Goal: Task Accomplishment & Management: Manage account settings

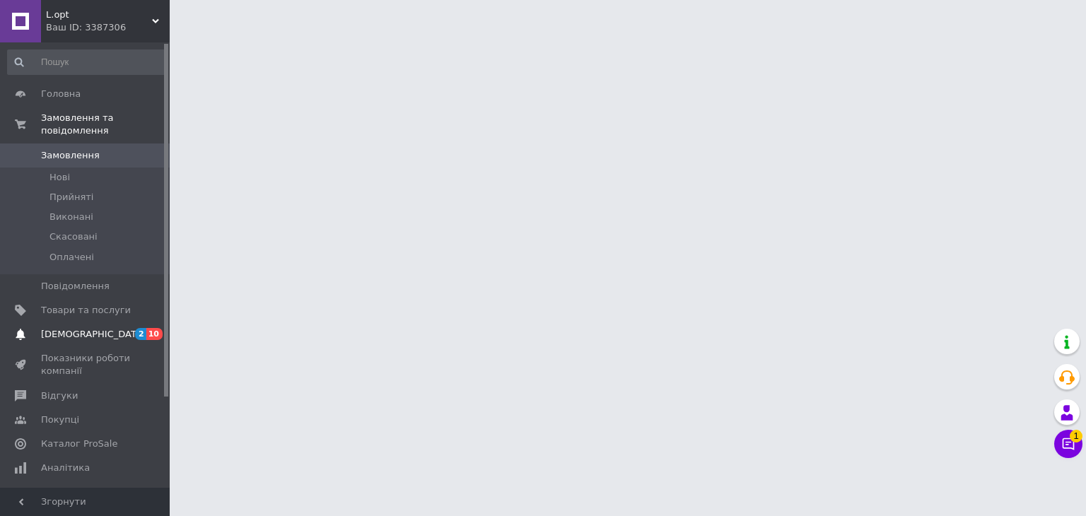
click at [105, 328] on span "[DEMOGRAPHIC_DATA]" at bounding box center [86, 334] width 90 height 13
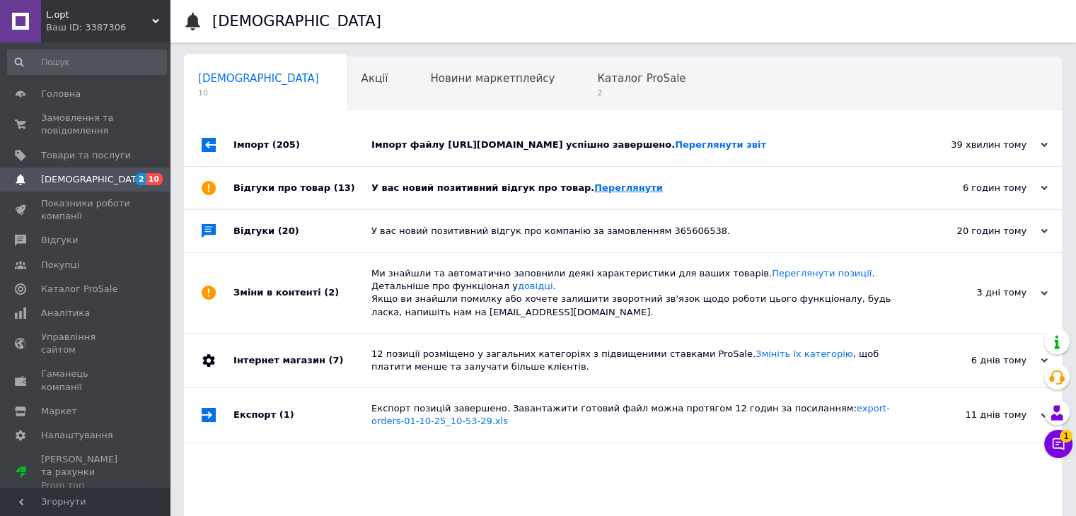
click at [612, 193] on link "Переглянути" at bounding box center [628, 187] width 69 height 11
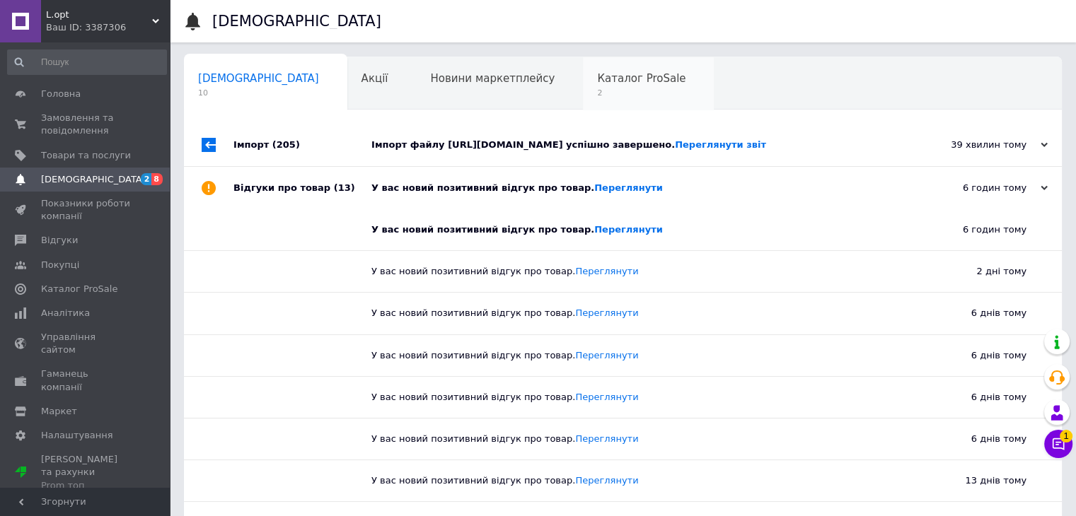
click at [597, 78] on span "Каталог ProSale" at bounding box center [641, 78] width 88 height 13
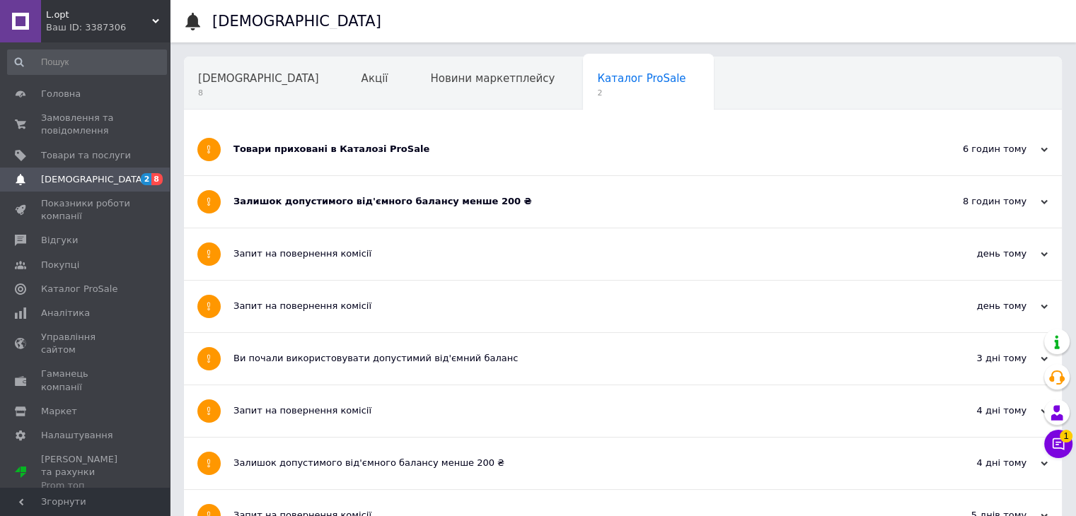
click at [418, 141] on div "Товари приховані в Каталозі ProSale" at bounding box center [569, 150] width 673 height 52
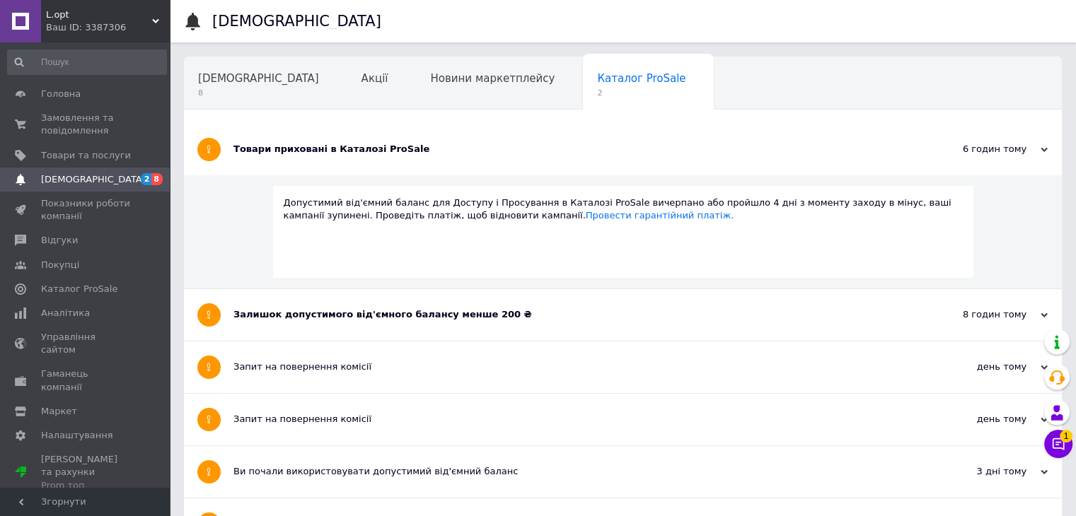
click at [431, 312] on div "Залишок допустимого від'ємного балансу менше 200 ₴" at bounding box center [569, 314] width 673 height 13
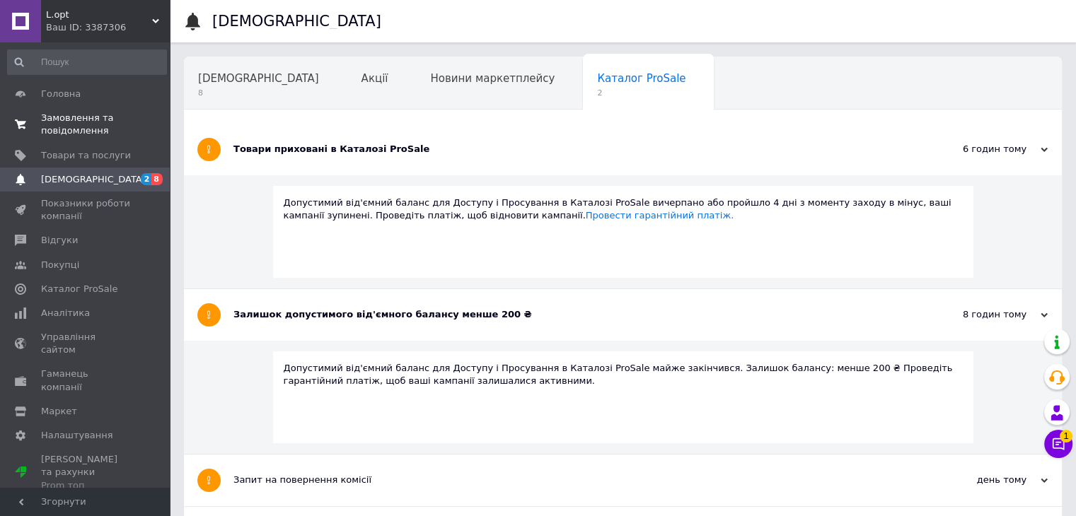
click at [93, 126] on span "Замовлення та повідомлення" at bounding box center [86, 124] width 90 height 25
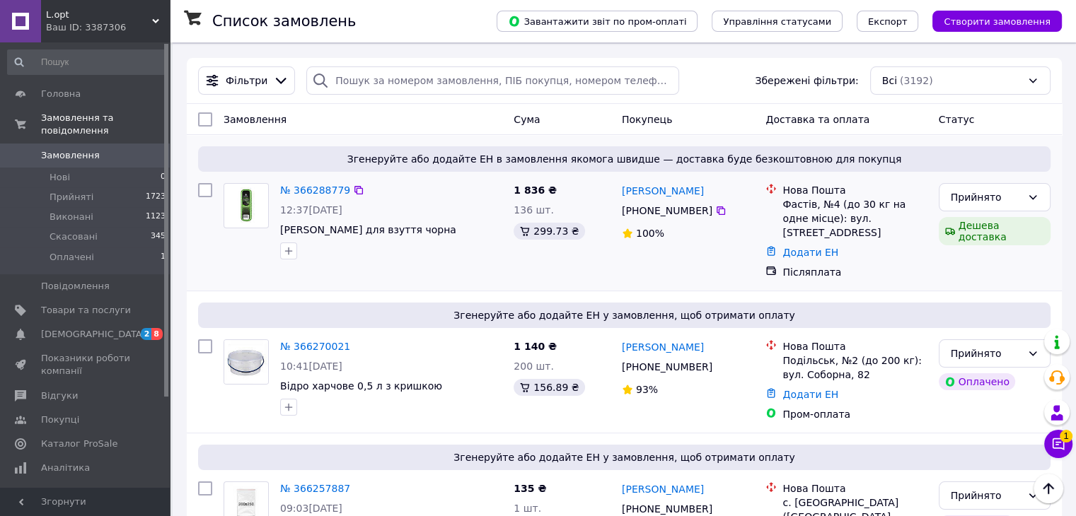
scroll to position [117, 0]
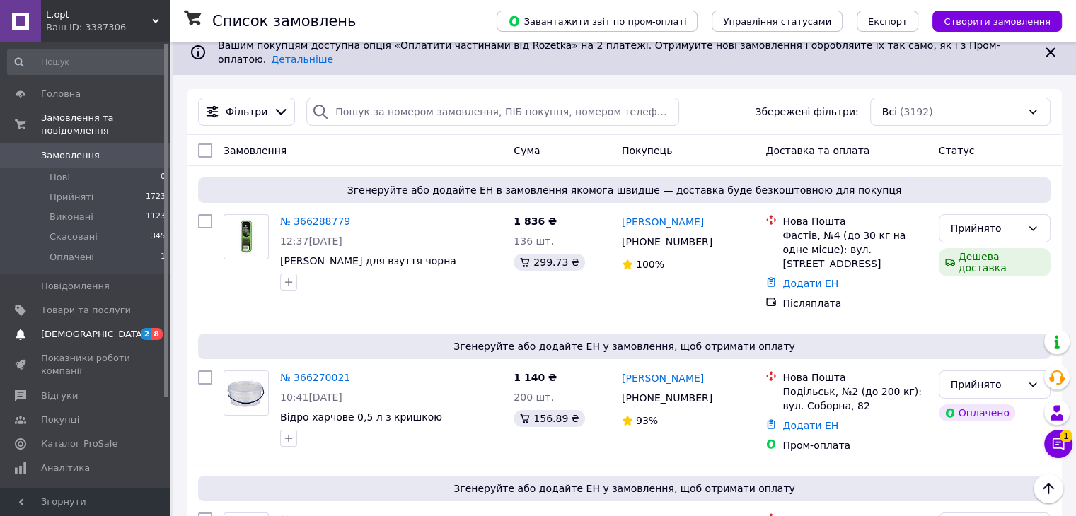
click at [105, 328] on span "[DEMOGRAPHIC_DATA]" at bounding box center [86, 334] width 90 height 13
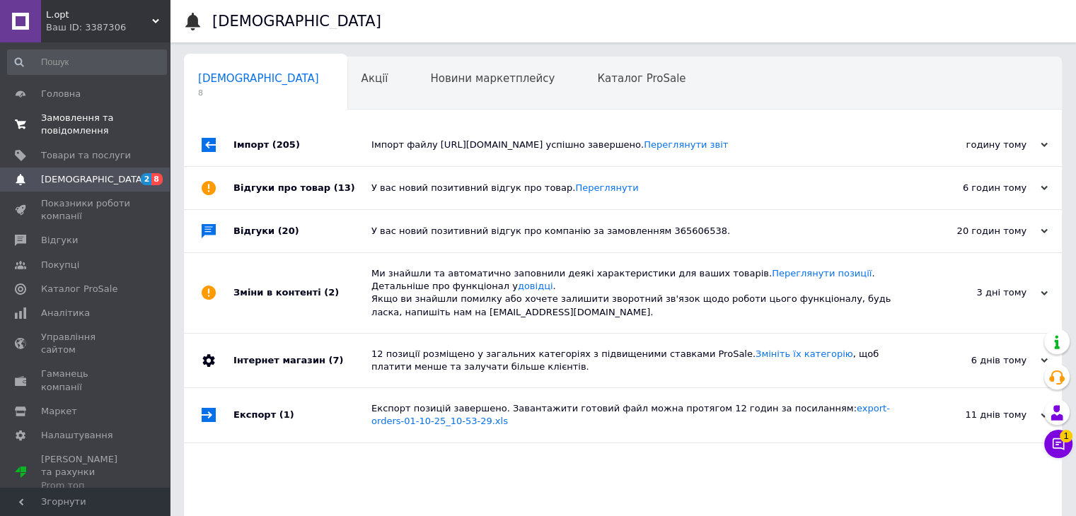
click at [105, 117] on span "Замовлення та повідомлення" at bounding box center [86, 124] width 90 height 25
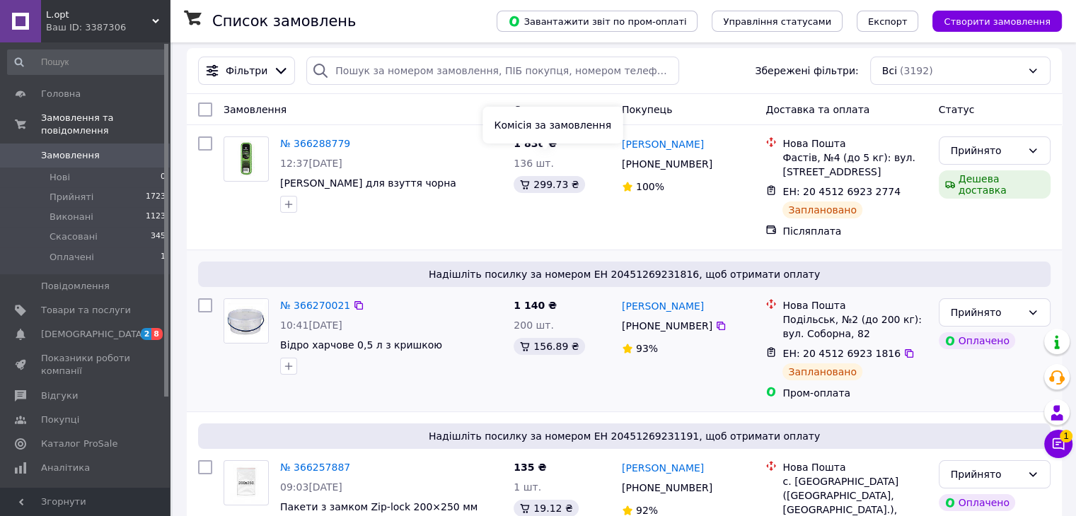
scroll to position [165, 0]
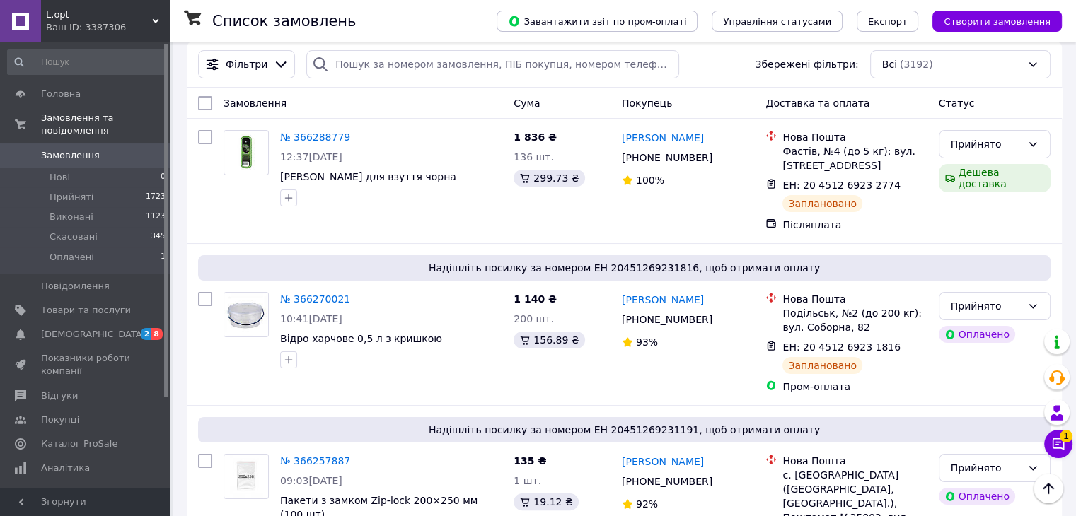
click at [100, 149] on span "Замовлення" at bounding box center [86, 155] width 90 height 13
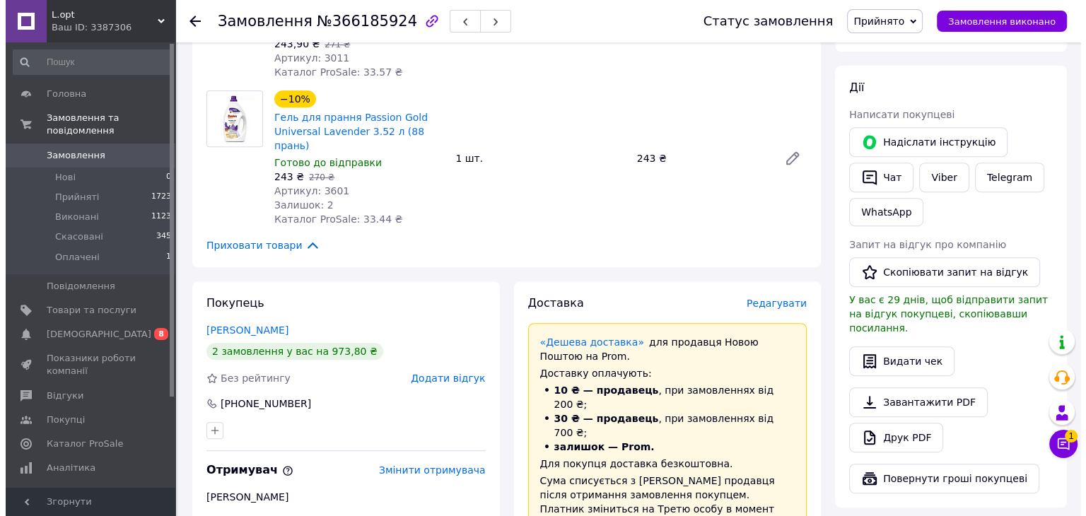
scroll to position [566, 0]
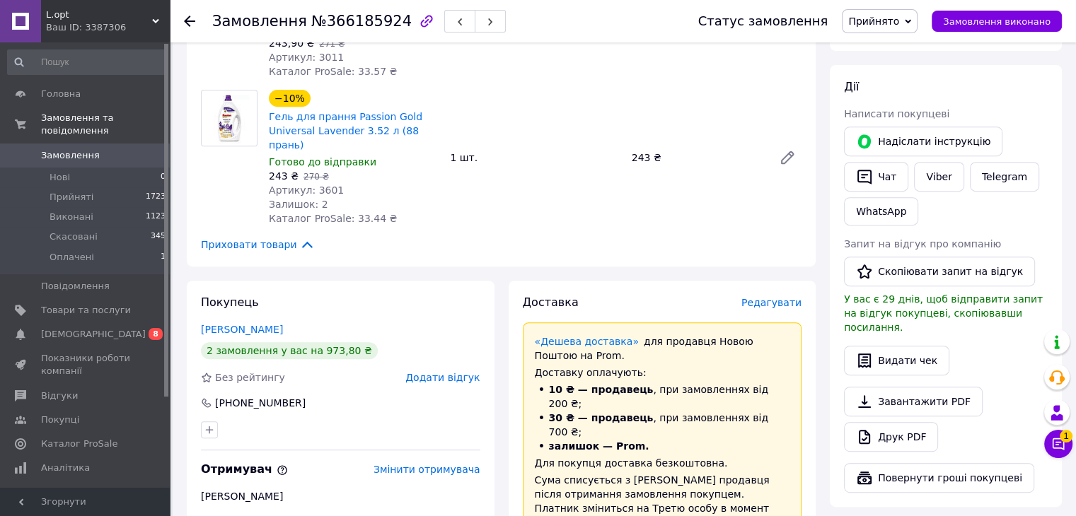
click at [781, 297] on span "Редагувати" at bounding box center [771, 302] width 60 height 11
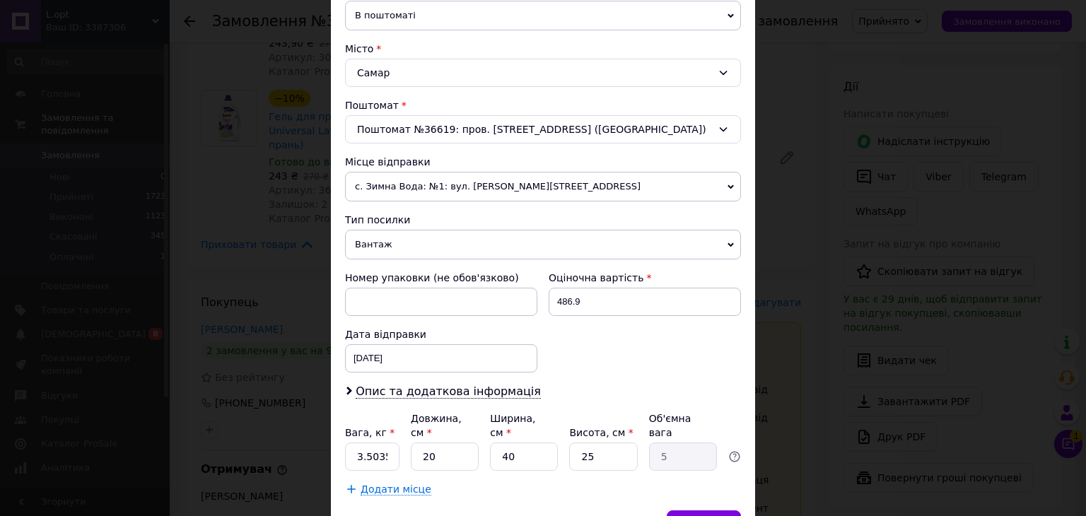
scroll to position [354, 0]
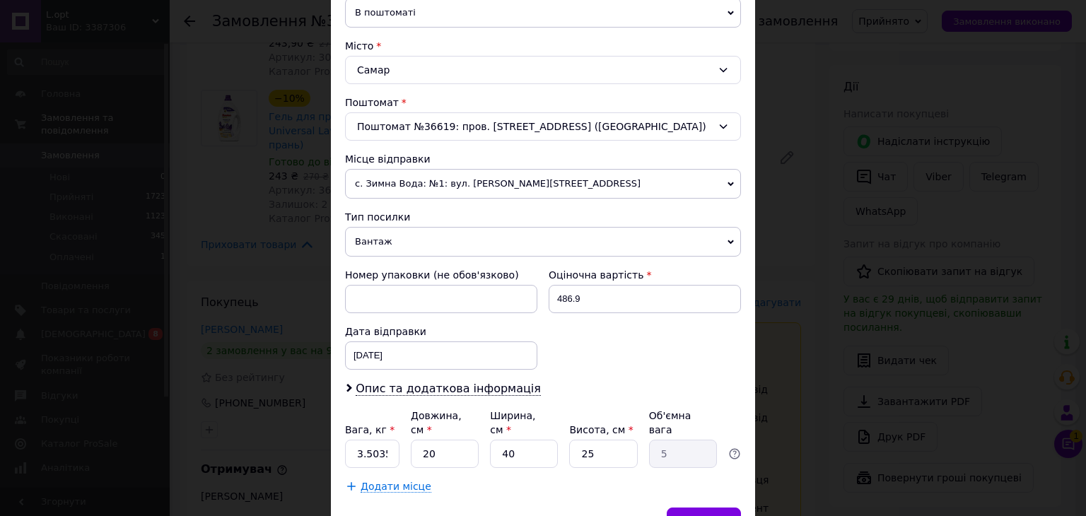
click at [450, 193] on span "с. Зимна Вода: №1: вул. [PERSON_NAME][STREET_ADDRESS]" at bounding box center [543, 184] width 396 height 30
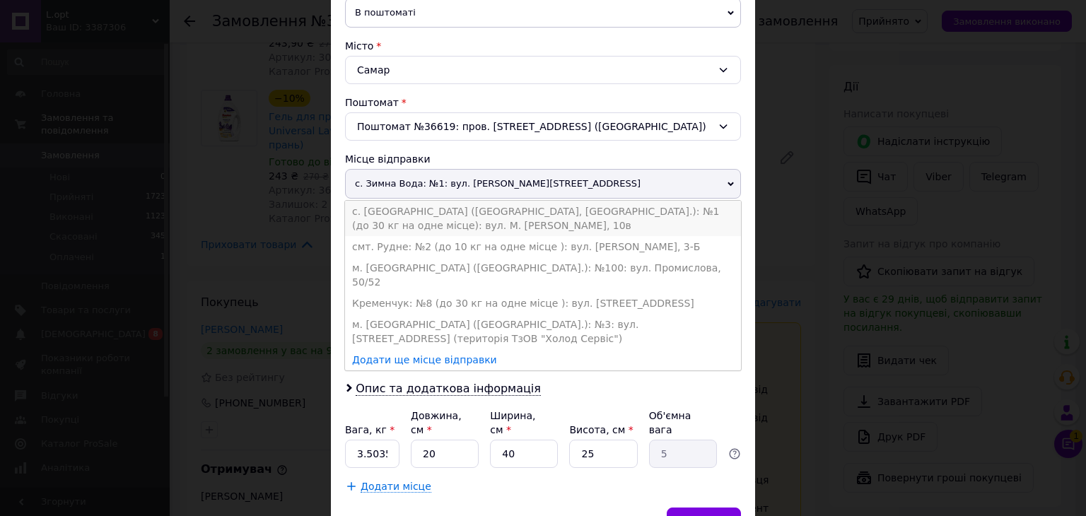
click at [401, 221] on li "с. [GEOGRAPHIC_DATA] ([GEOGRAPHIC_DATA], [GEOGRAPHIC_DATA].): №1 (до 30 кг на о…" at bounding box center [543, 218] width 396 height 35
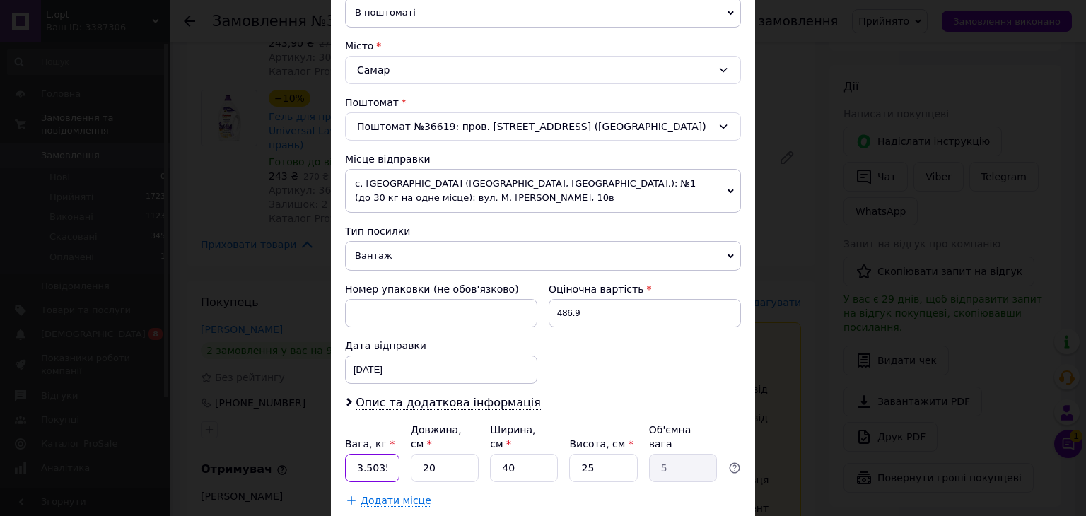
drag, startPoint x: 365, startPoint y: 453, endPoint x: 356, endPoint y: 450, distance: 8.9
click at [352, 454] on input "3.50352" at bounding box center [372, 468] width 54 height 28
click at [383, 454] on input "3.50352" at bounding box center [372, 468] width 54 height 28
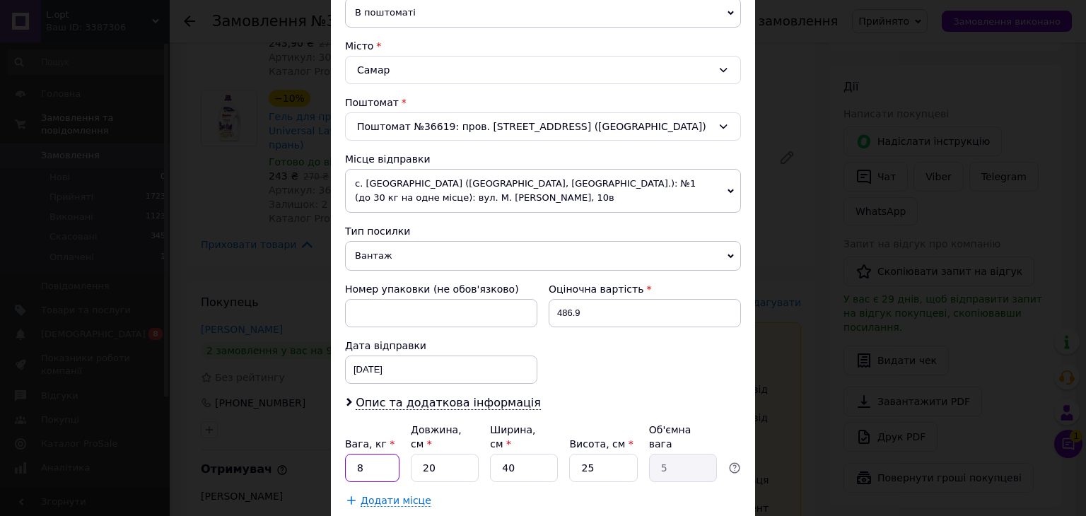
type input "8"
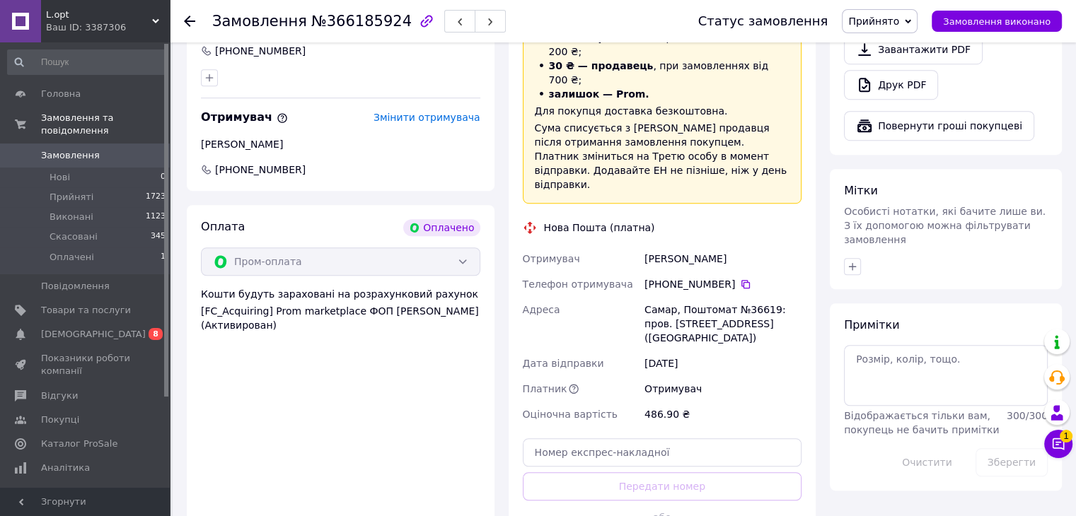
scroll to position [943, 0]
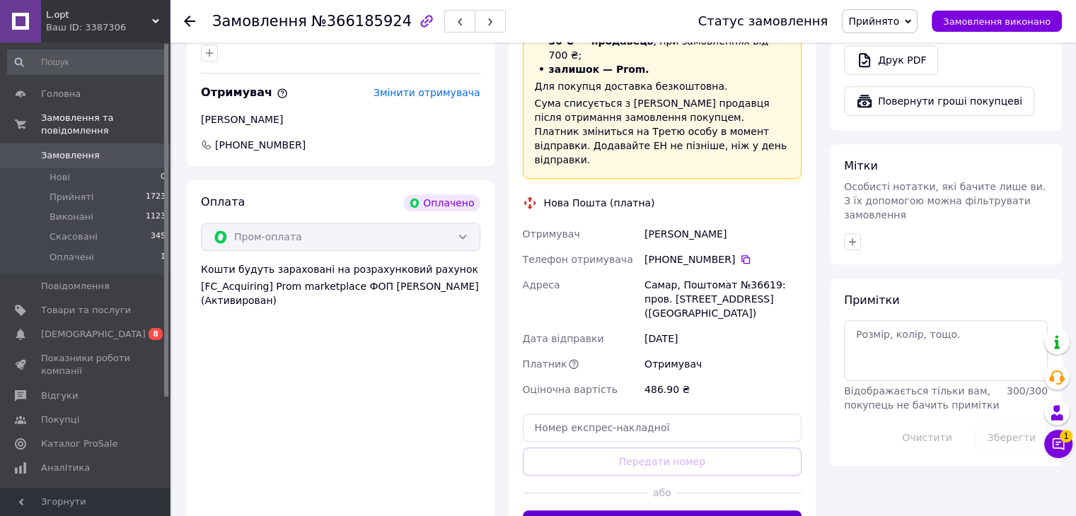
click at [686, 511] on button "Згенерувати ЕН" at bounding box center [662, 525] width 279 height 28
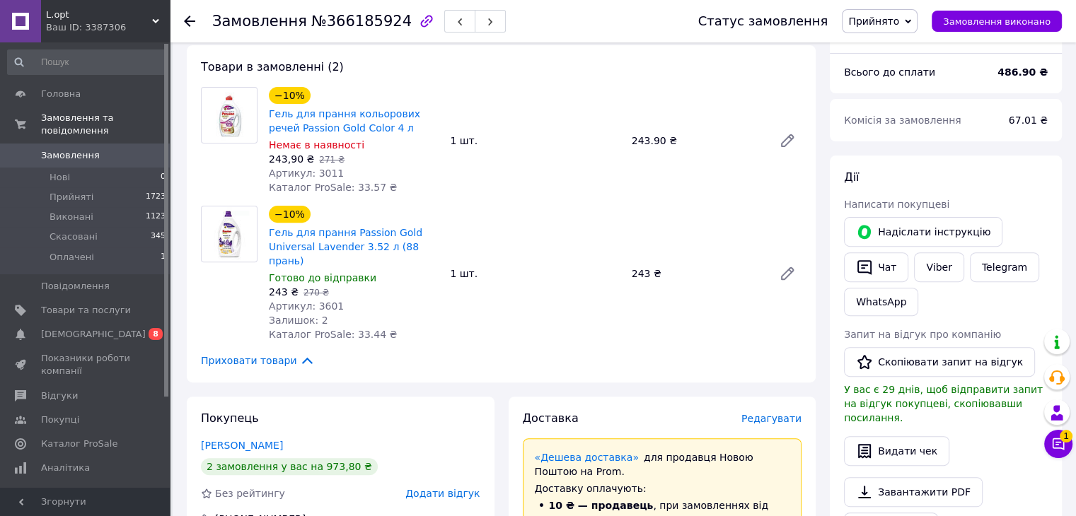
scroll to position [448, 0]
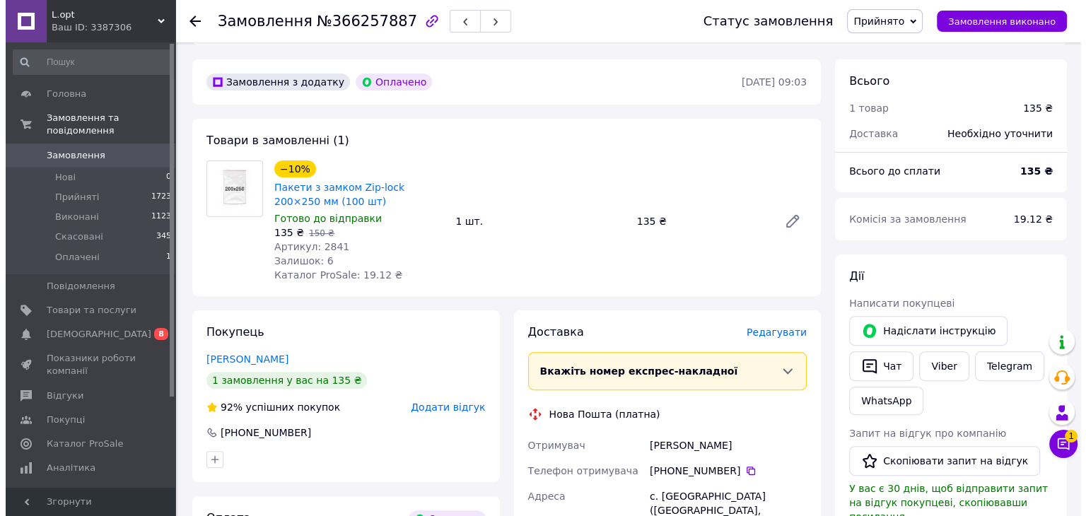
scroll to position [377, 0]
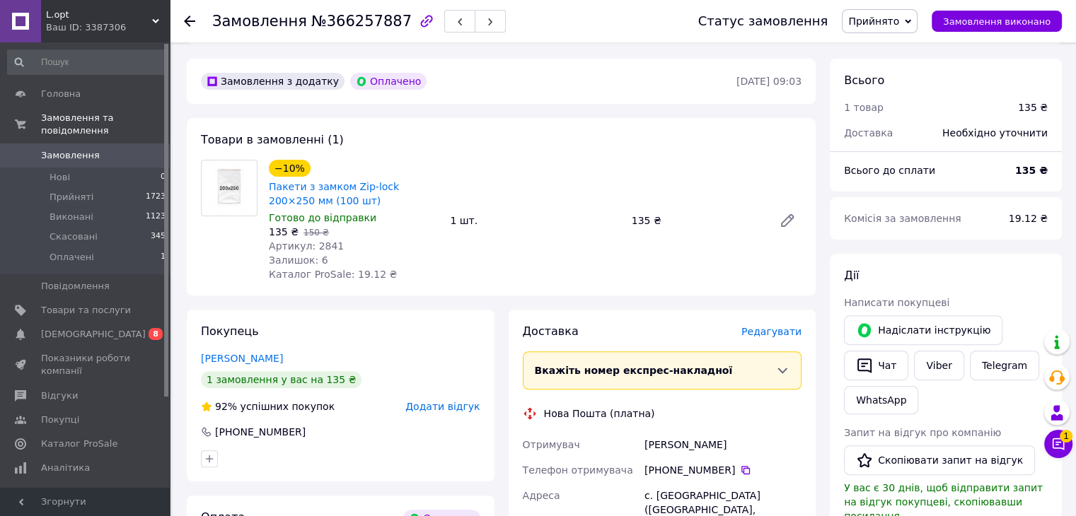
click at [778, 335] on span "Редагувати" at bounding box center [771, 331] width 60 height 11
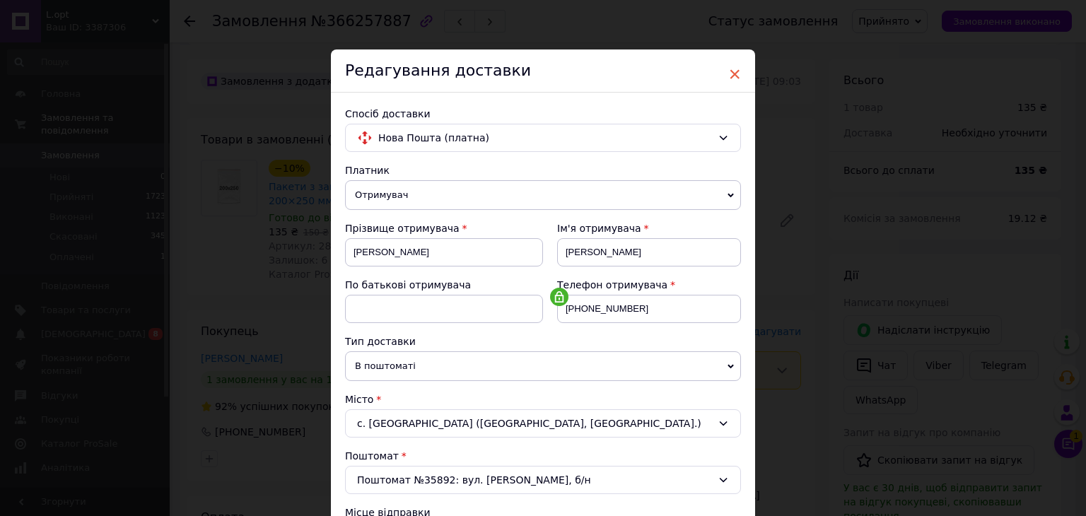
click at [728, 76] on span "×" at bounding box center [734, 74] width 13 height 24
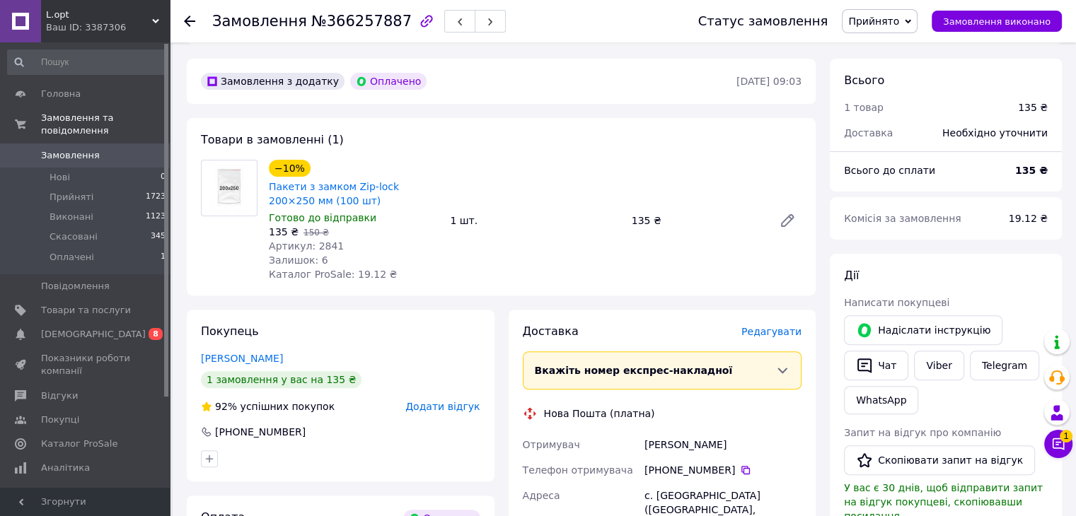
click at [770, 332] on span "Редагувати" at bounding box center [771, 331] width 60 height 11
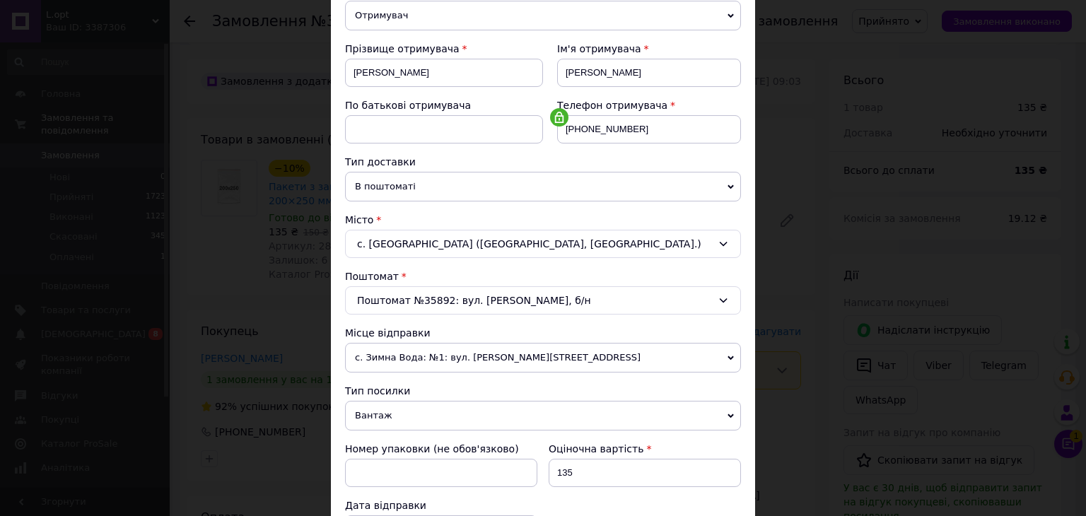
scroll to position [212, 0]
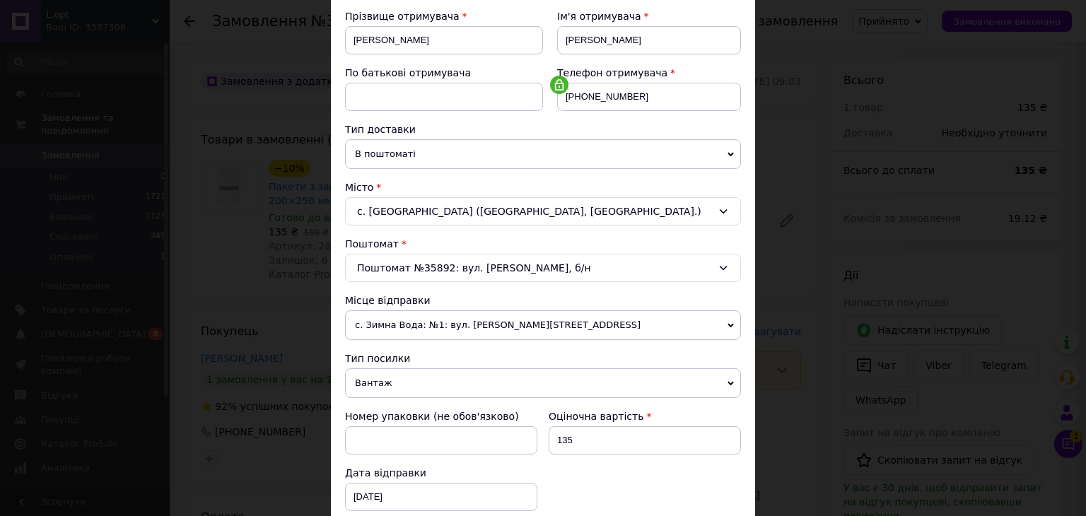
click at [475, 321] on span "с. Зимна Вода: №1: вул. [PERSON_NAME][STREET_ADDRESS]" at bounding box center [543, 325] width 396 height 30
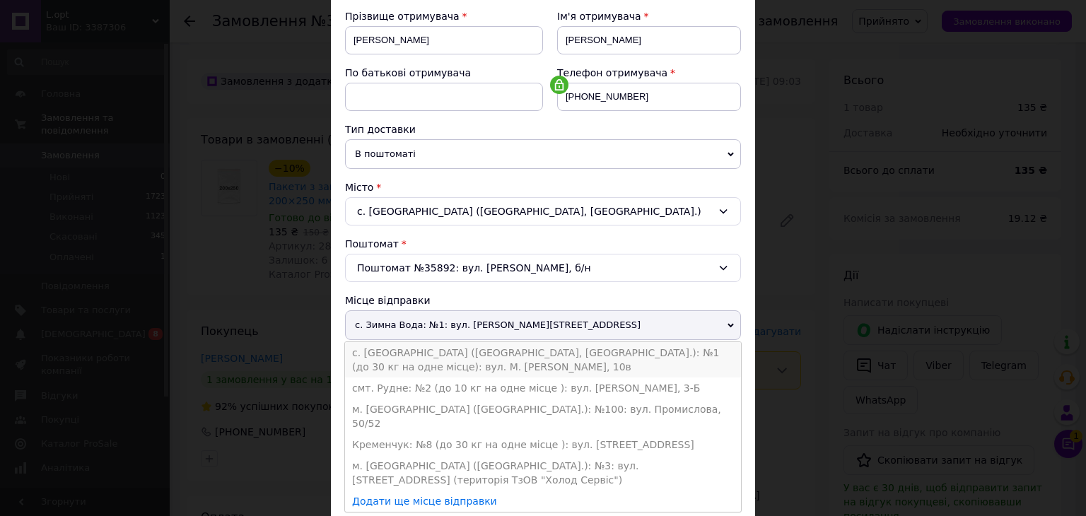
click at [407, 349] on li "с. [GEOGRAPHIC_DATA] ([GEOGRAPHIC_DATA], [GEOGRAPHIC_DATA].): №1 (до 30 кг на о…" at bounding box center [543, 359] width 396 height 35
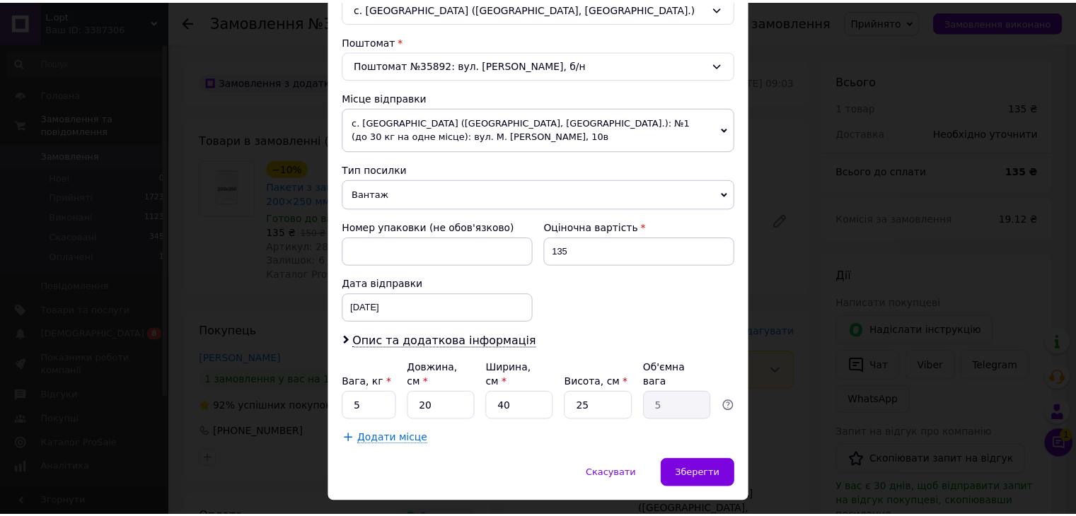
scroll to position [424, 0]
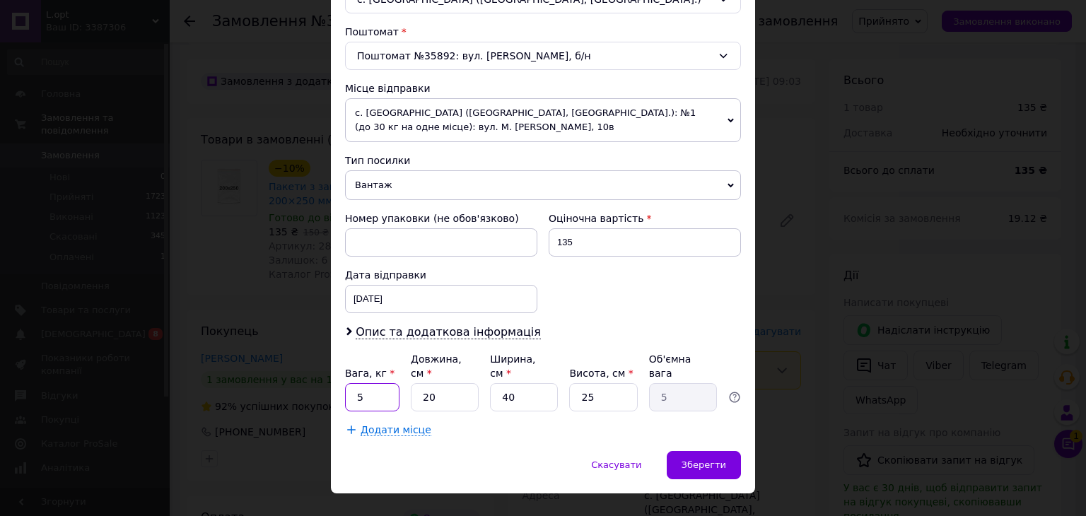
click at [372, 383] on input "5" at bounding box center [372, 397] width 54 height 28
type input "1"
type input "2"
type input "0.5"
type input "20"
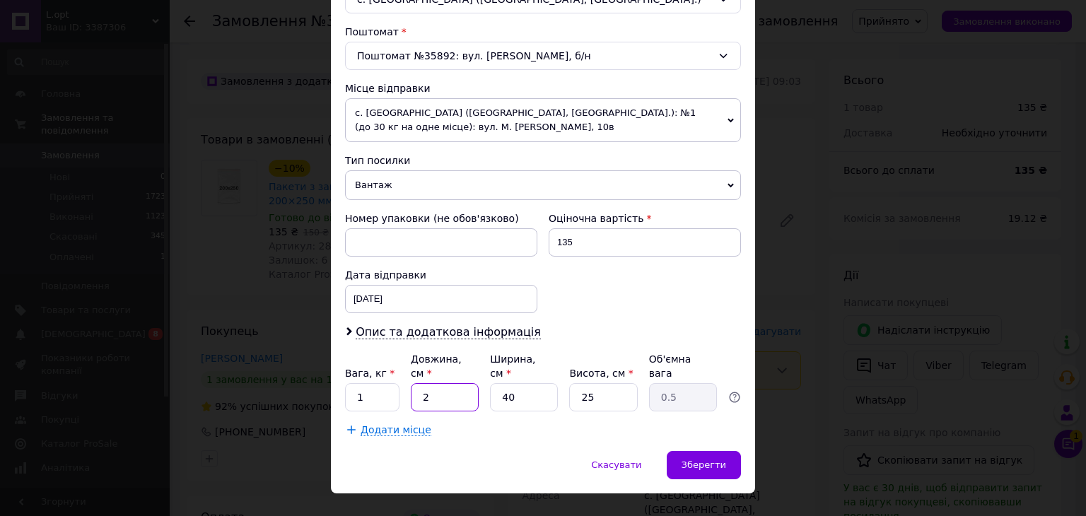
type input "5"
type input "1"
type input "0.13"
type input "10"
type input "1.25"
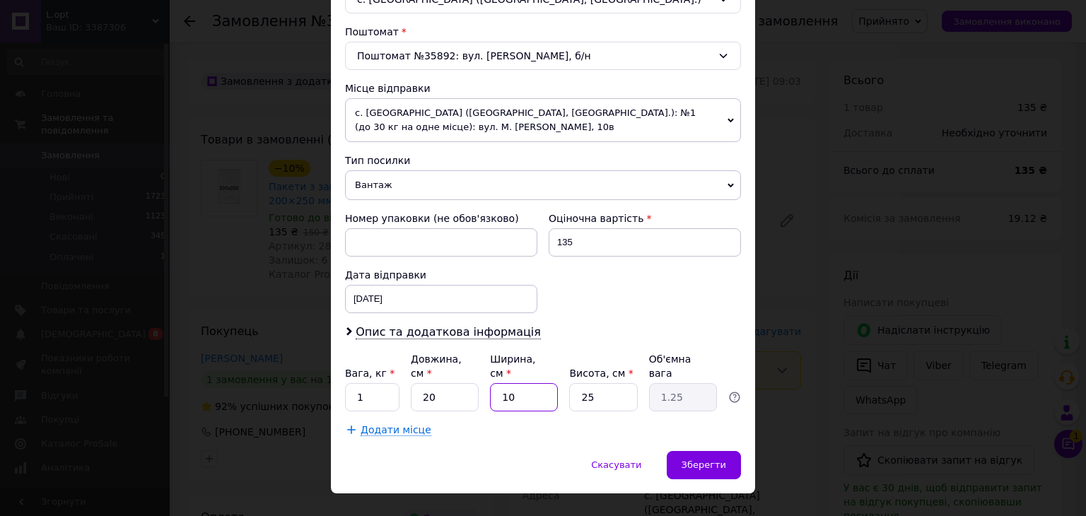
type input "10"
type input "1"
type input "0.1"
type input "10"
type input "0.5"
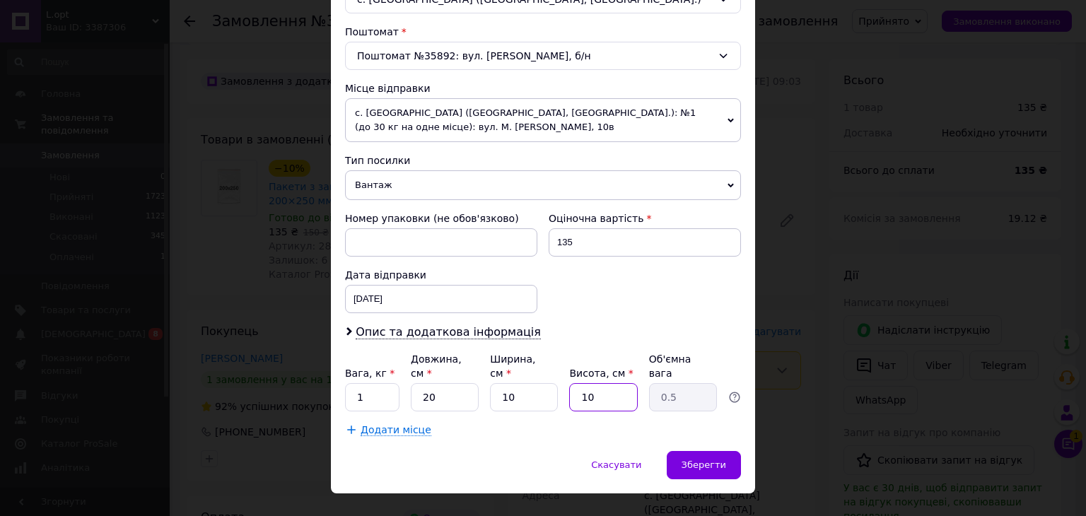
type input "1"
type input "0.1"
type input "2"
type input "0.1"
type input "20"
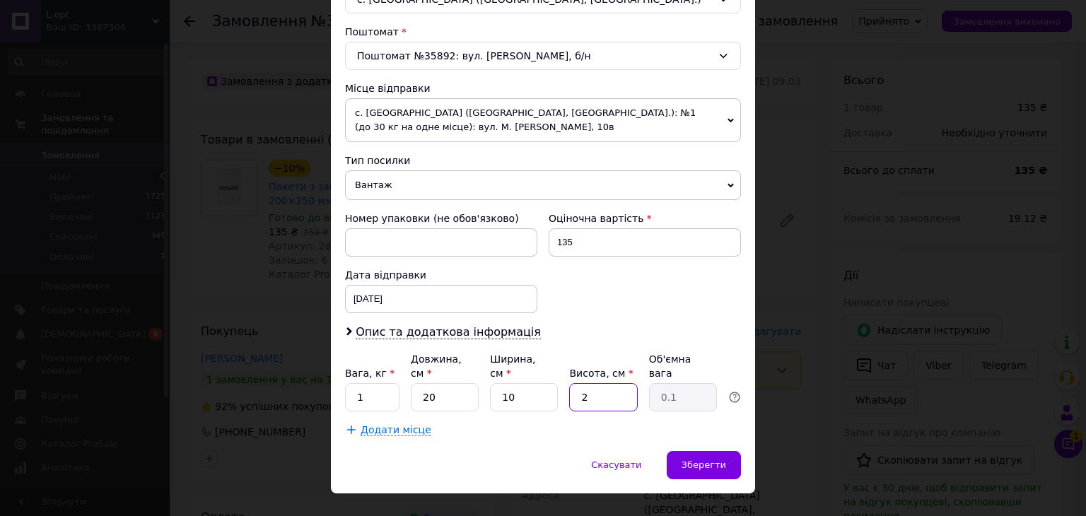
type input "1"
type input "20"
click at [698, 460] on span "Зберегти" at bounding box center [704, 465] width 45 height 11
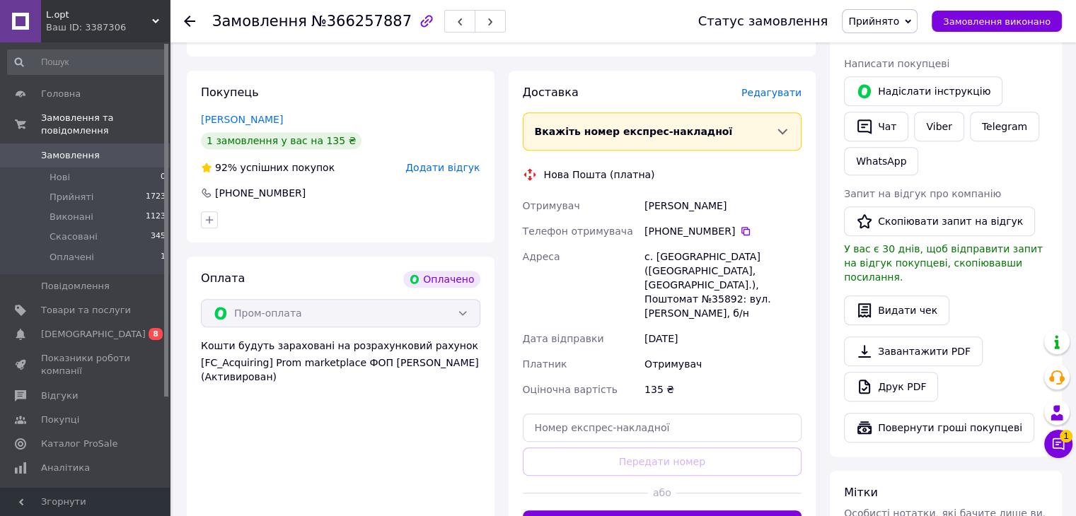
scroll to position [660, 0]
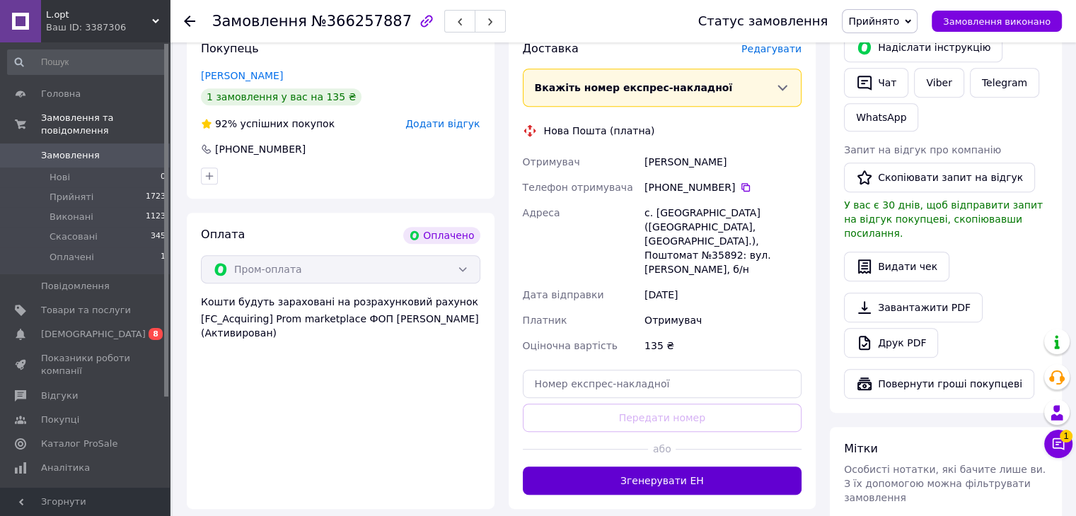
click at [677, 467] on button "Згенерувати ЕН" at bounding box center [662, 481] width 279 height 28
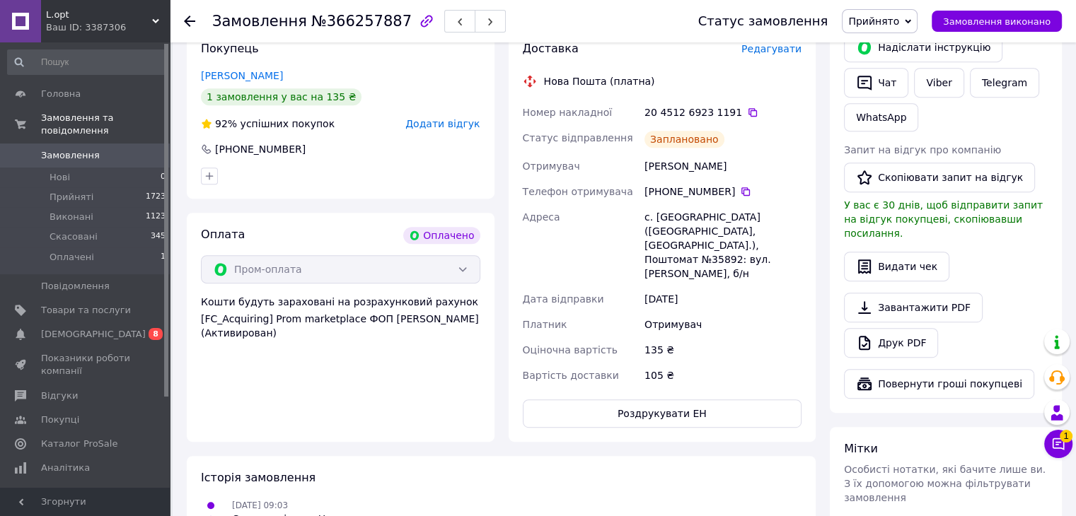
click at [117, 149] on span "Замовлення" at bounding box center [86, 155] width 90 height 13
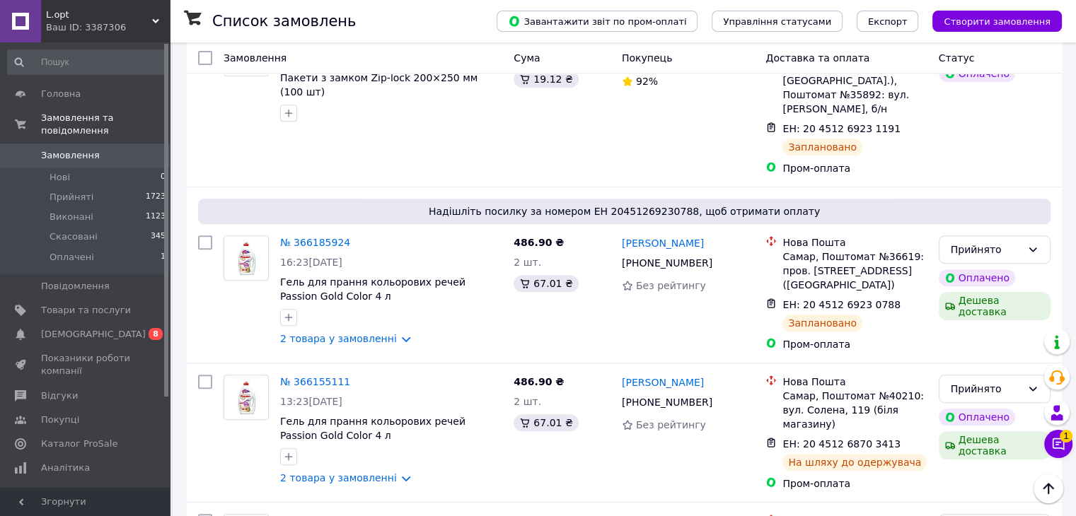
scroll to position [636, 0]
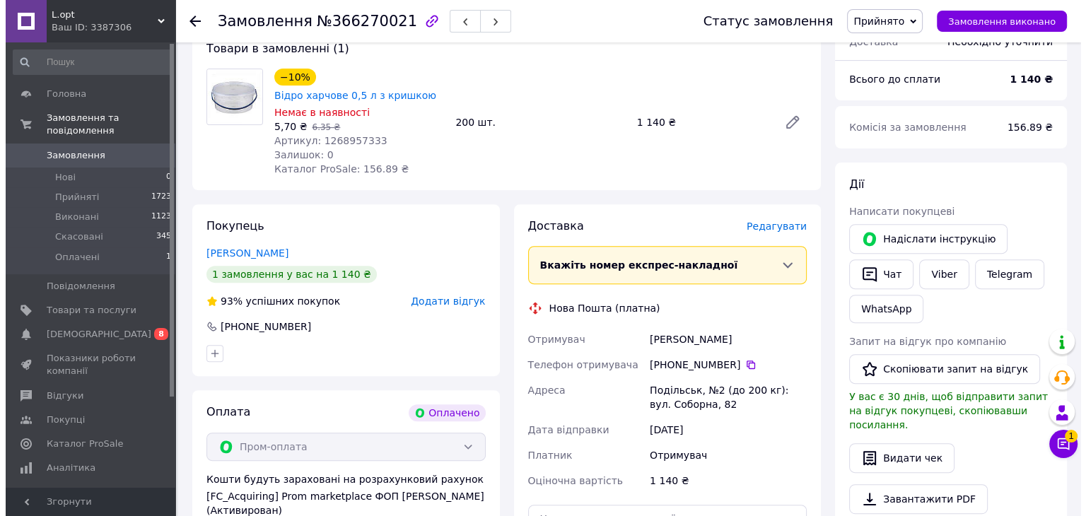
scroll to position [471, 0]
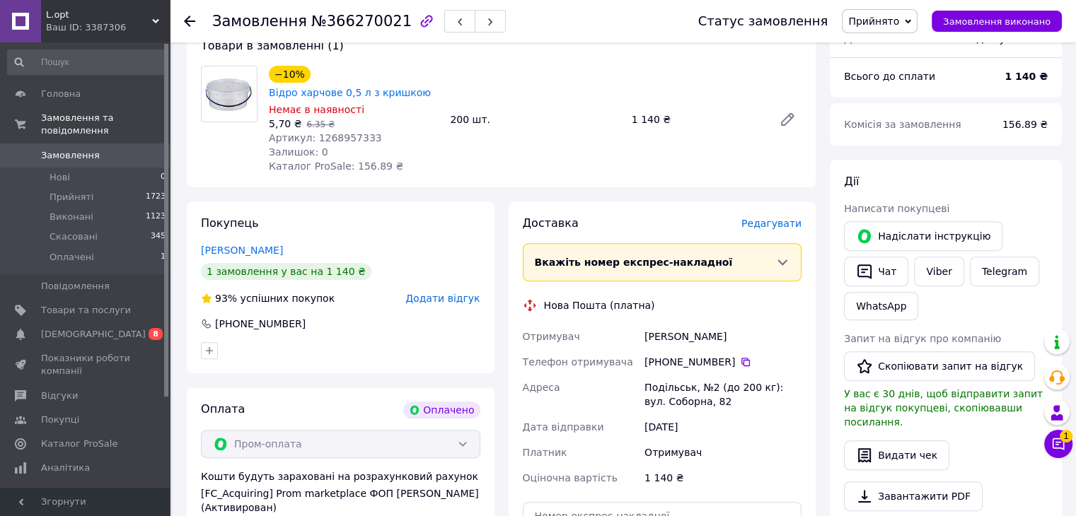
click at [781, 227] on span "Редагувати" at bounding box center [771, 223] width 60 height 11
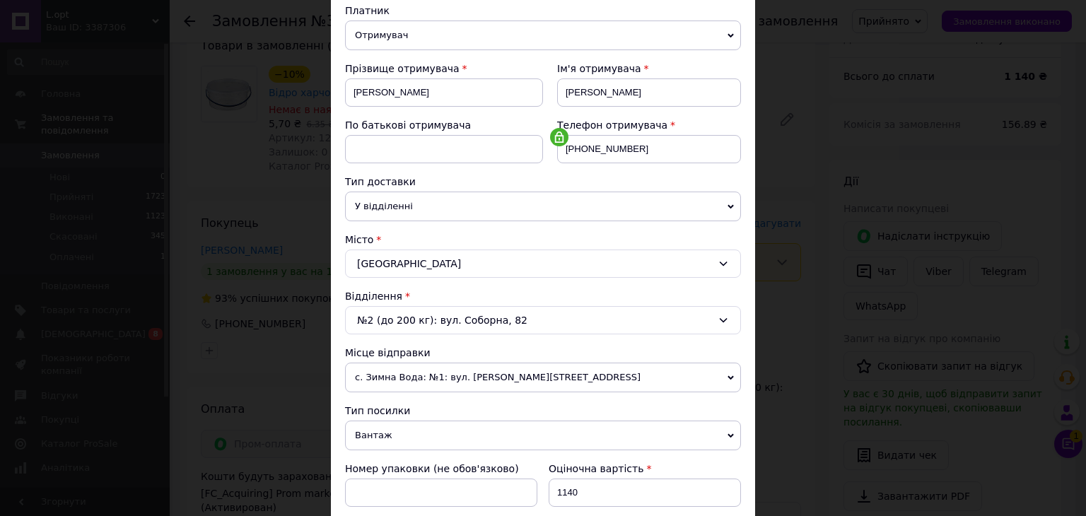
scroll to position [212, 0]
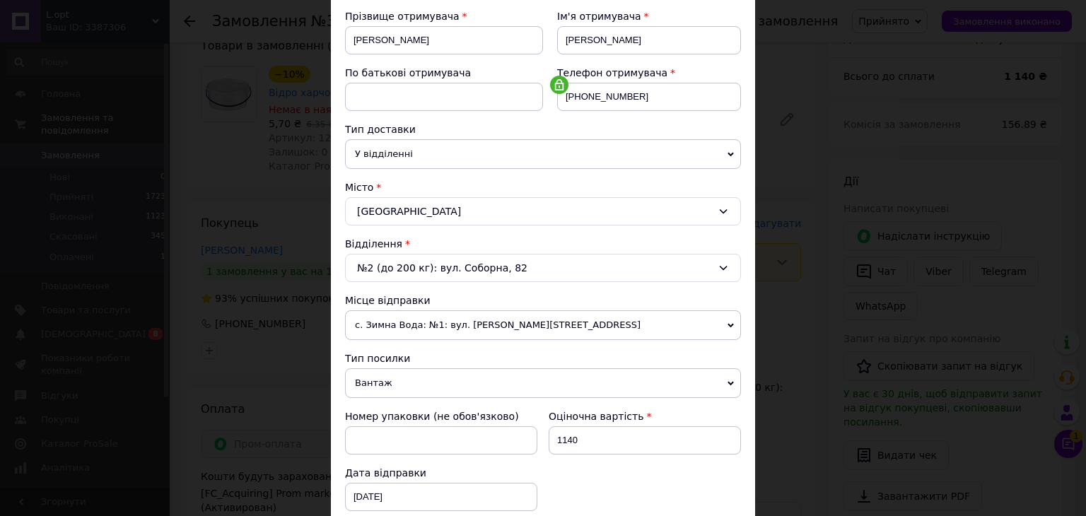
click at [789, 307] on div "× Редагування доставки Спосіб доставки Нова Пошта (платна) Платник Отримувач Ві…" at bounding box center [543, 258] width 1086 height 516
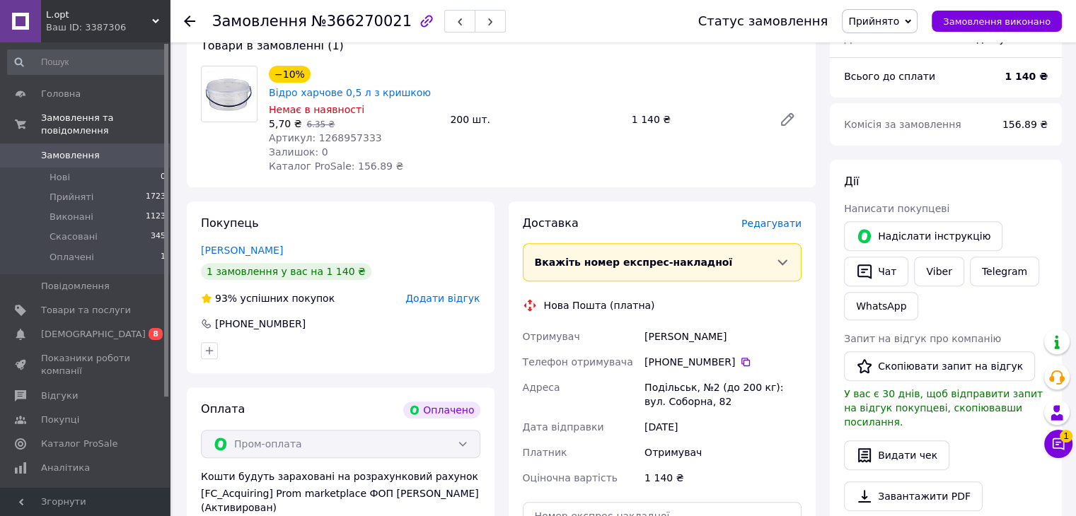
click at [777, 226] on span "Редагувати" at bounding box center [771, 223] width 60 height 11
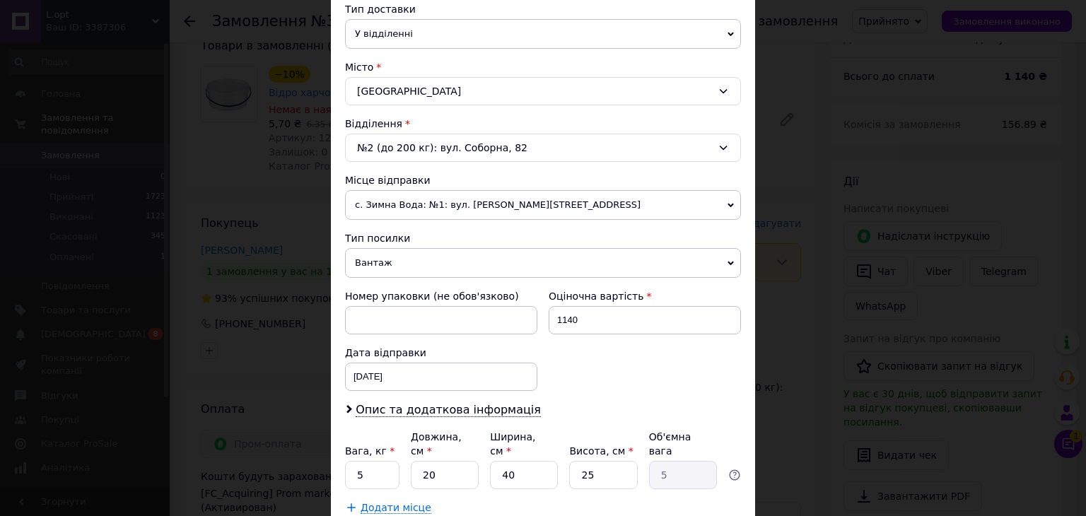
scroll to position [354, 0]
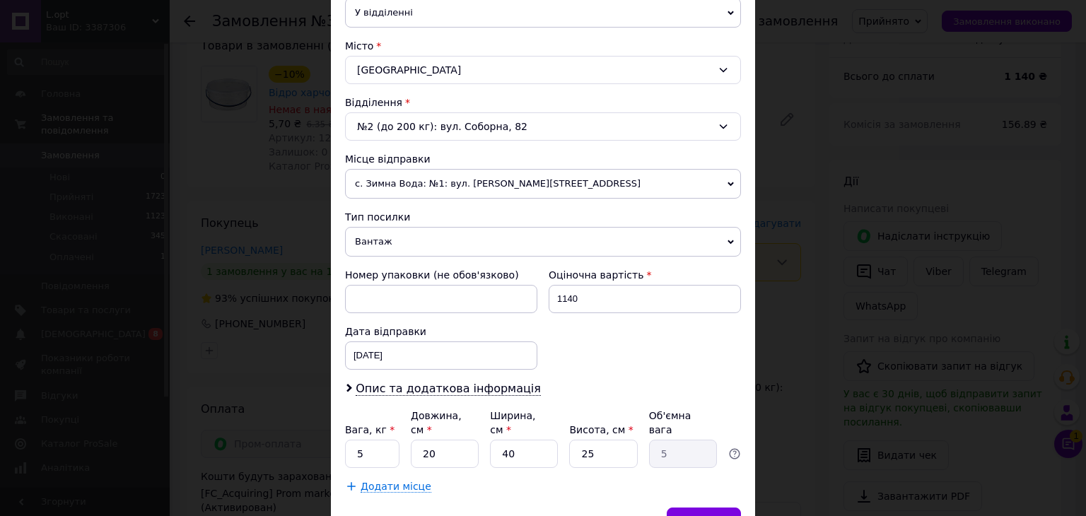
click at [436, 175] on span "с. Зимна Вода: №1: вул. [PERSON_NAME][STREET_ADDRESS]" at bounding box center [543, 184] width 396 height 30
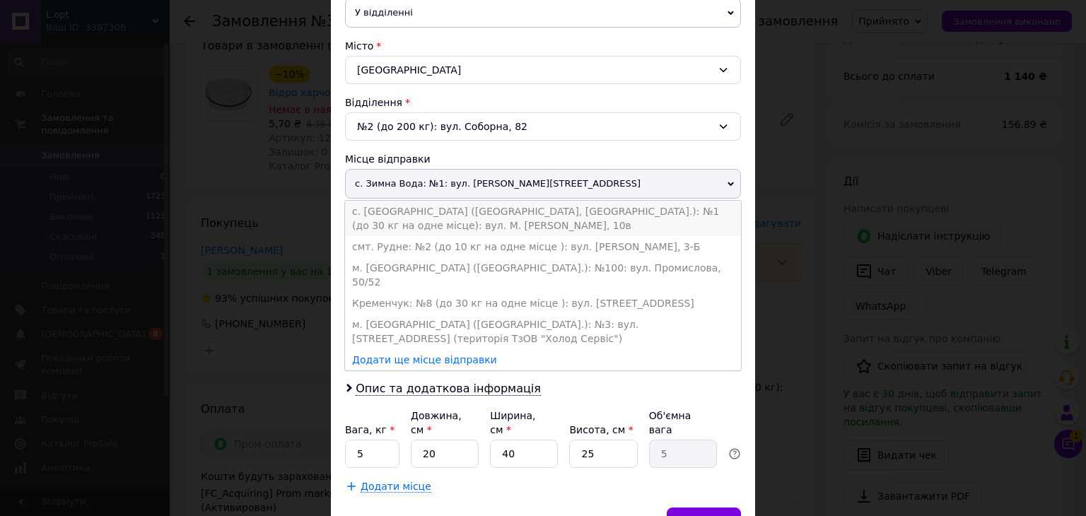
click at [421, 202] on li "с. [GEOGRAPHIC_DATA] ([GEOGRAPHIC_DATA], [GEOGRAPHIC_DATA].): №1 (до 30 кг на о…" at bounding box center [543, 218] width 396 height 35
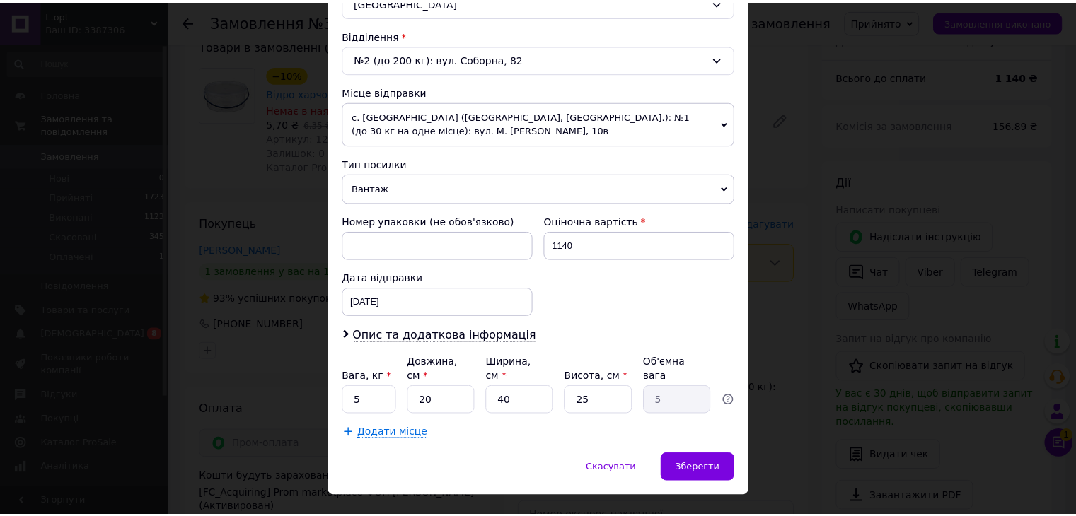
scroll to position [433, 0]
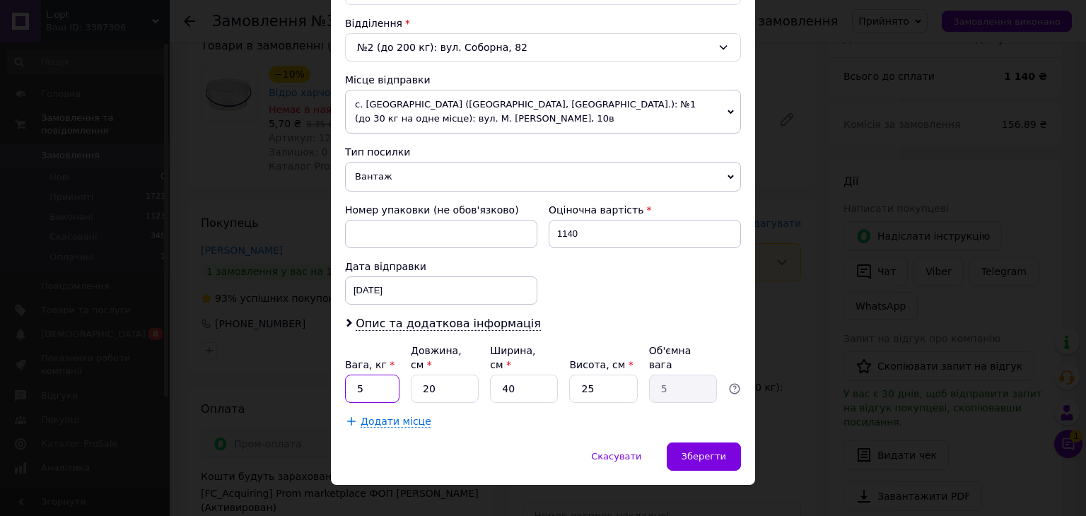
drag, startPoint x: 374, startPoint y: 374, endPoint x: 334, endPoint y: 351, distance: 46.0
click at [346, 375] on input "5" at bounding box center [372, 389] width 54 height 28
type input "10"
type input "6"
type input "1.5"
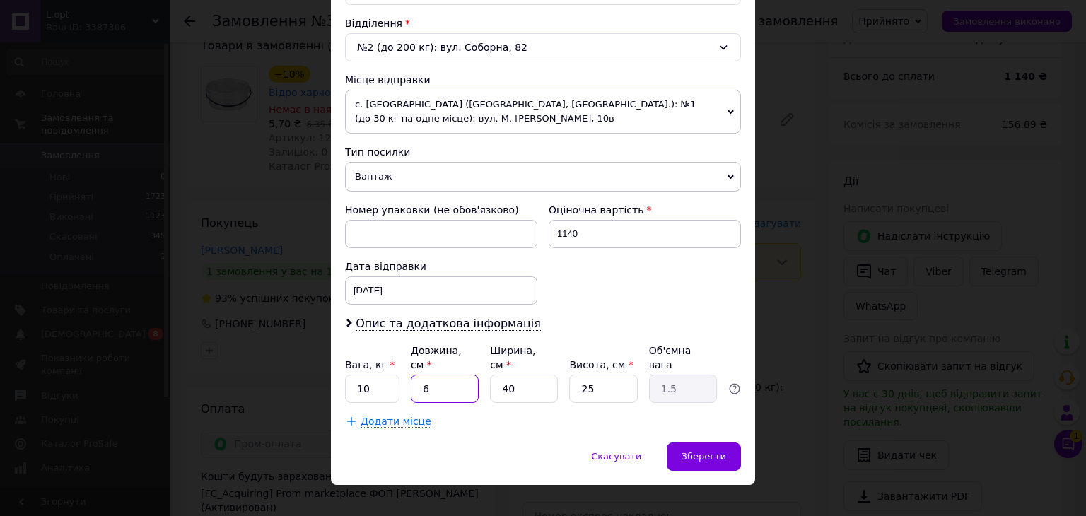
type input "60"
type input "15"
type input "60"
type input "3"
type input "1.13"
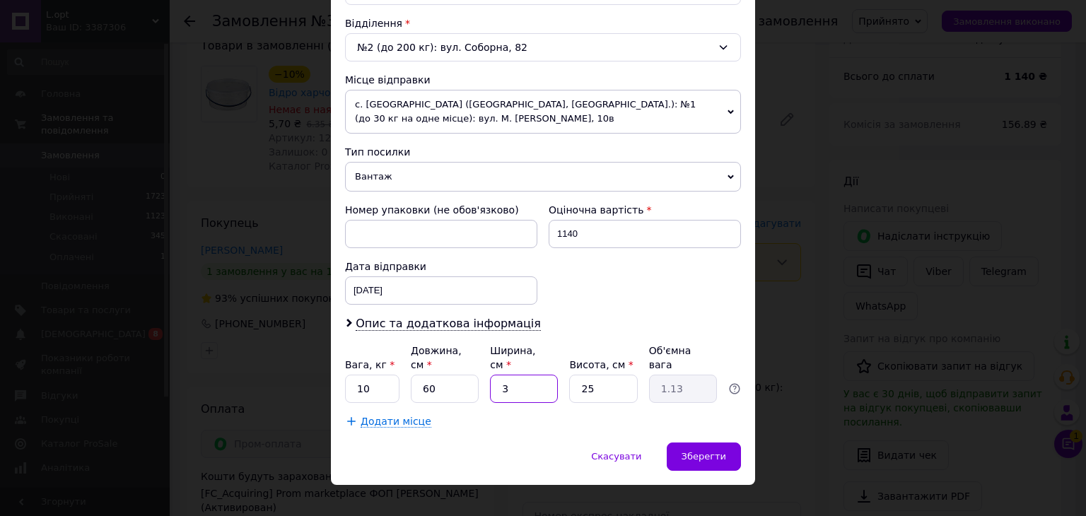
type input "30"
type input "11.25"
type input "30"
type input "3"
type input "1.35"
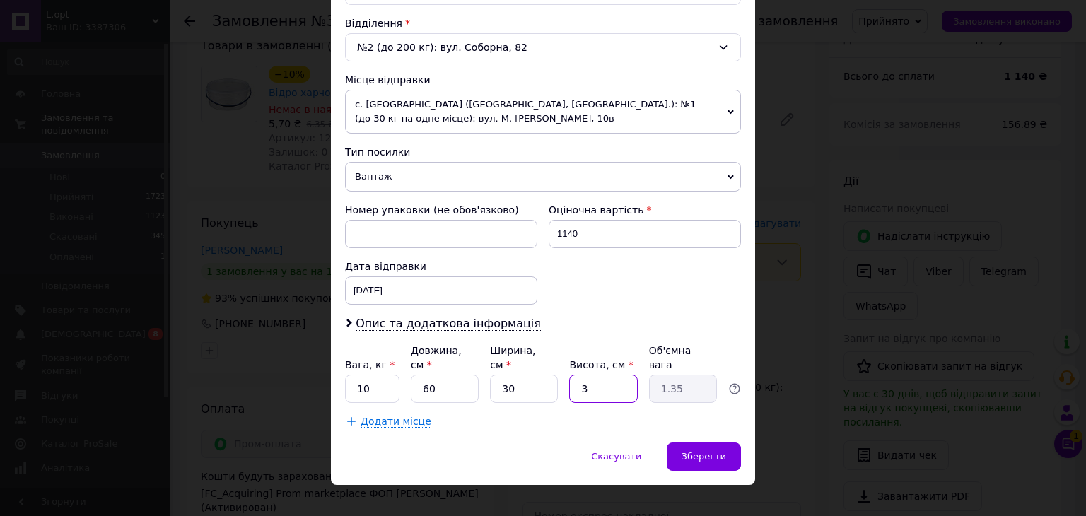
type input "30"
type input "13.5"
type input "30"
drag, startPoint x: 446, startPoint y: 364, endPoint x: 399, endPoint y: 361, distance: 46.8
click at [400, 362] on div "Вага, кг * 10 Довжина, см * 60 Ширина, см * 30 Висота, см * 30 Об'ємна вага 13.5" at bounding box center [543, 373] width 396 height 59
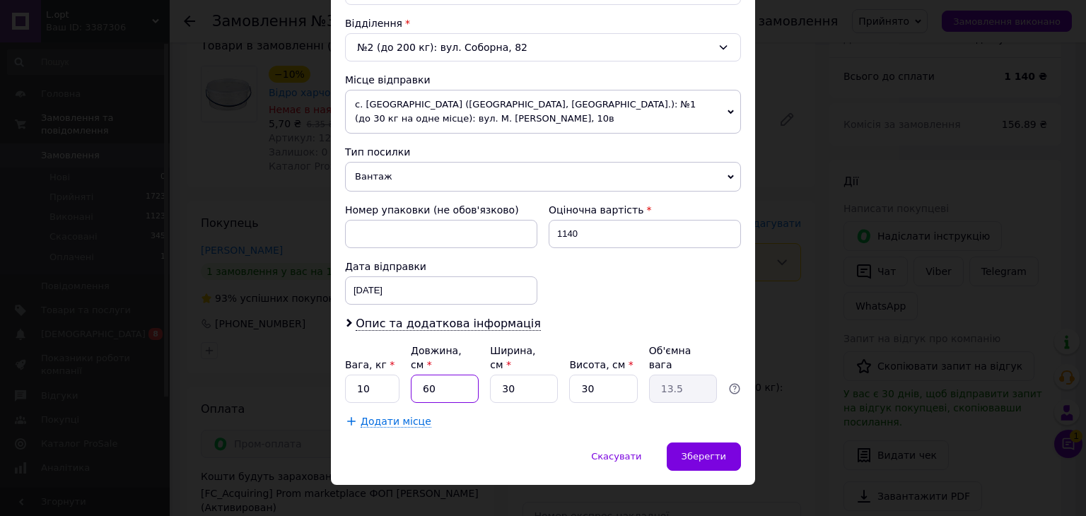
type input "7"
type input "1.58"
type input "70"
type input "15.75"
type input "7"
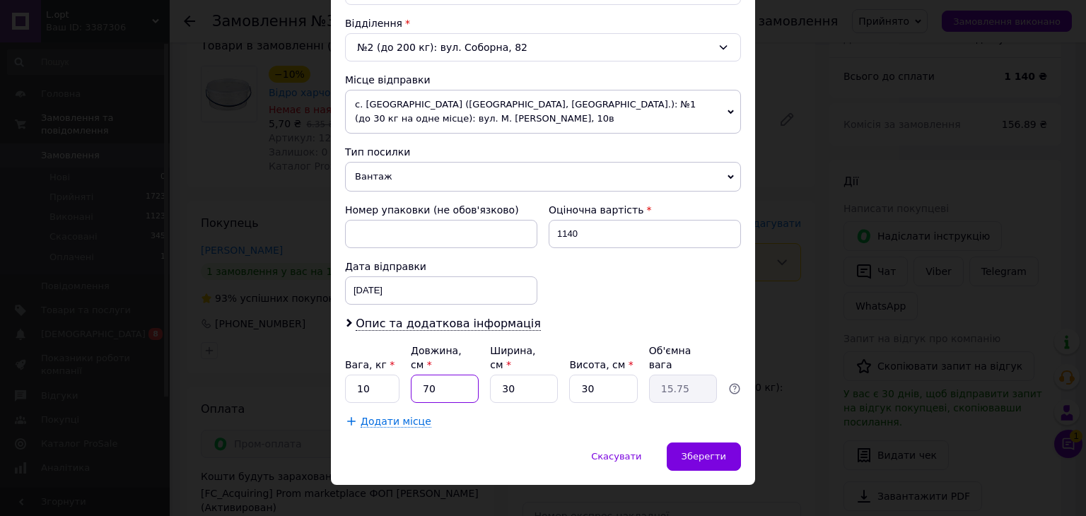
type input "1.58"
type input "6"
type input "1.35"
type input "60"
type input "13.5"
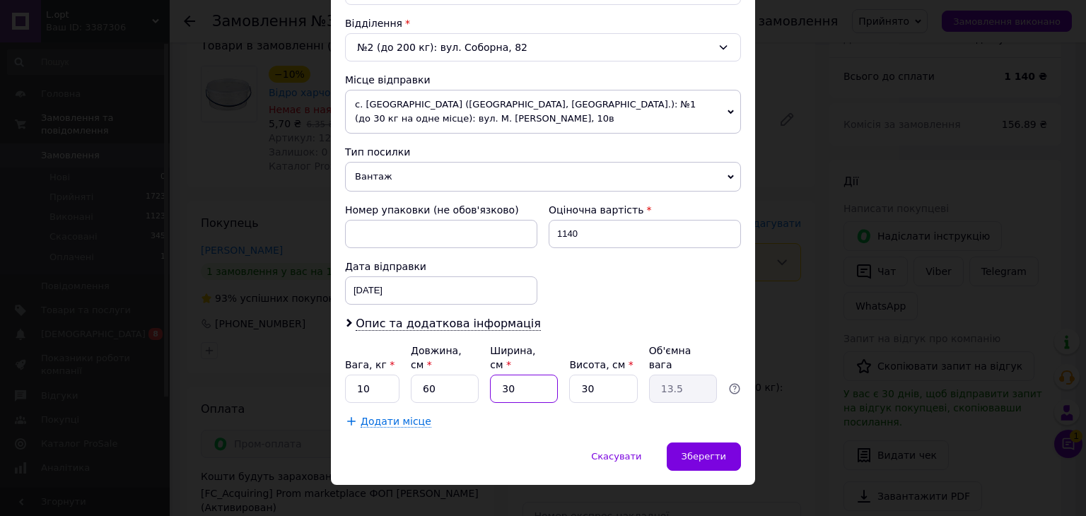
type input "4"
type input "1.8"
type input "40"
type input "18"
type input "40"
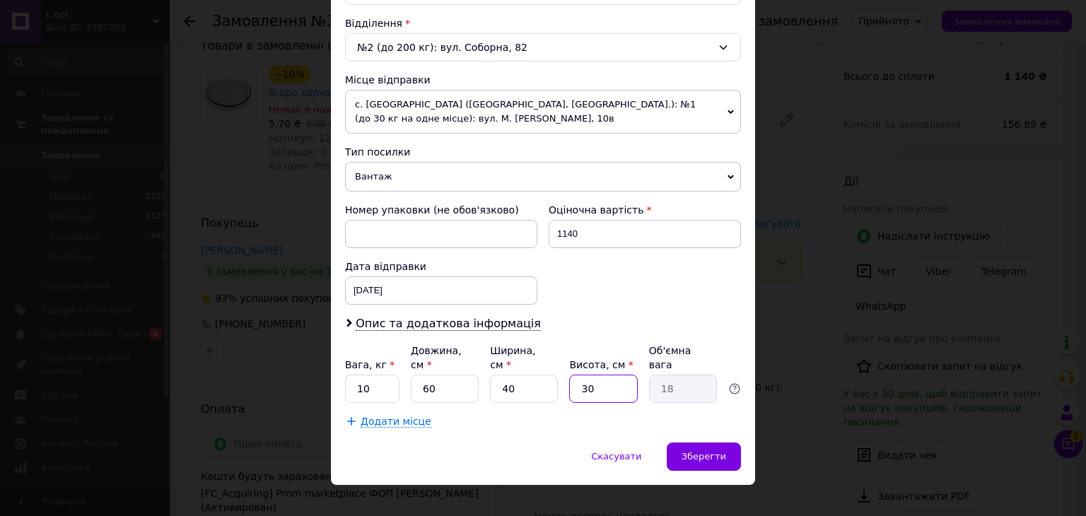
type input "2"
type input "1.2"
type input "20"
type input "12"
type input "2"
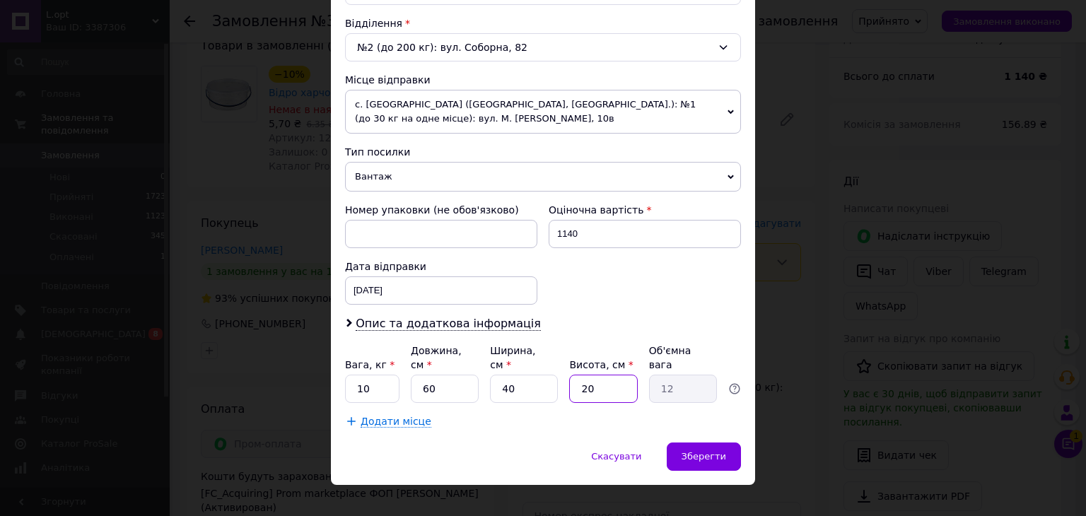
type input "1.2"
type input "3"
type input "1.8"
type input "30"
type input "18"
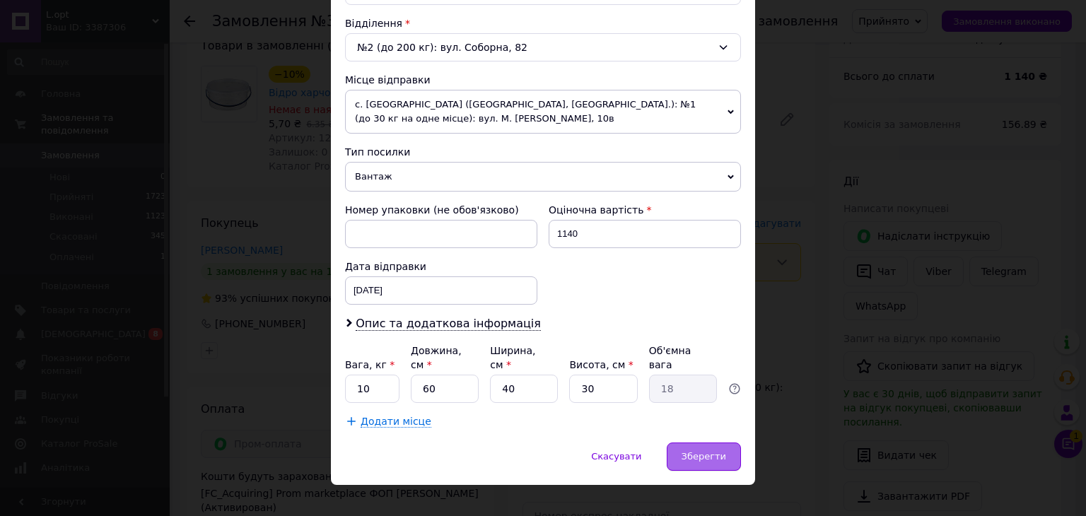
click at [700, 443] on div "Зберегти" at bounding box center [704, 457] width 74 height 28
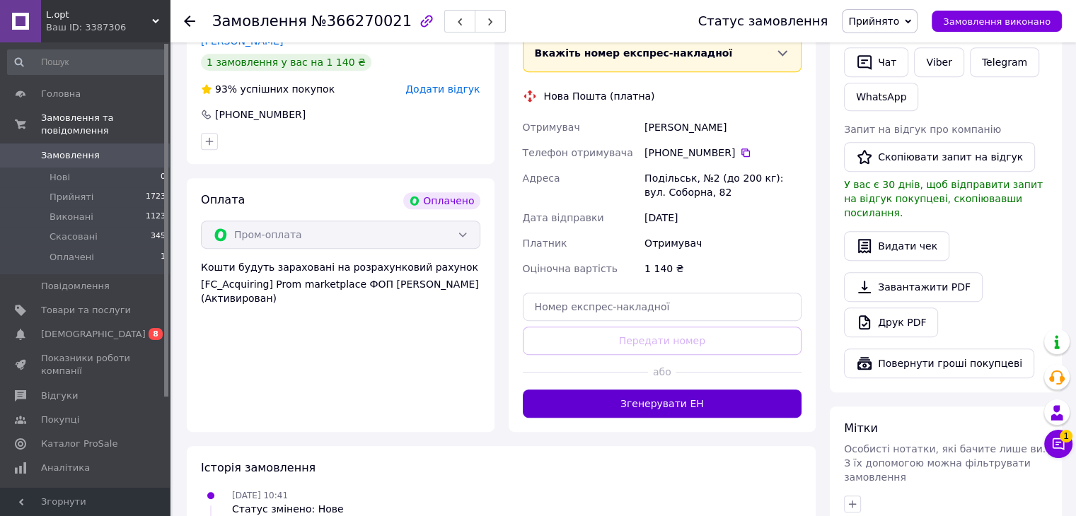
scroll to position [683, 0]
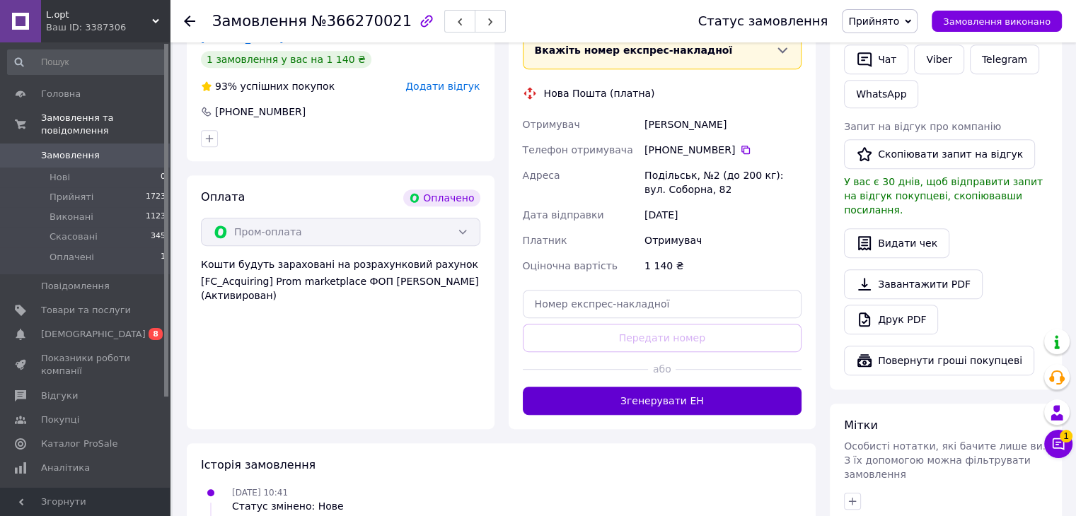
click at [698, 405] on button "Згенерувати ЕН" at bounding box center [662, 401] width 279 height 28
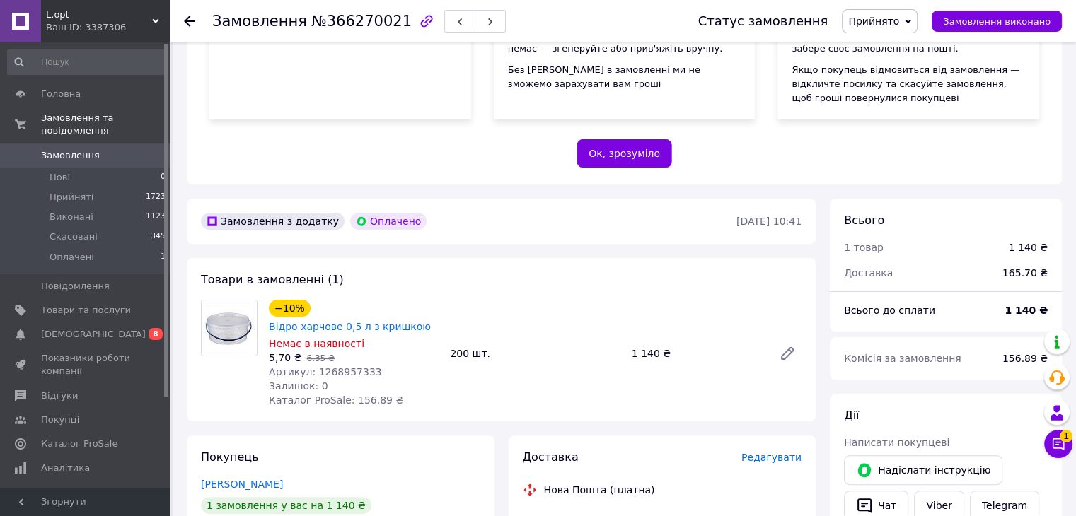
scroll to position [235, 0]
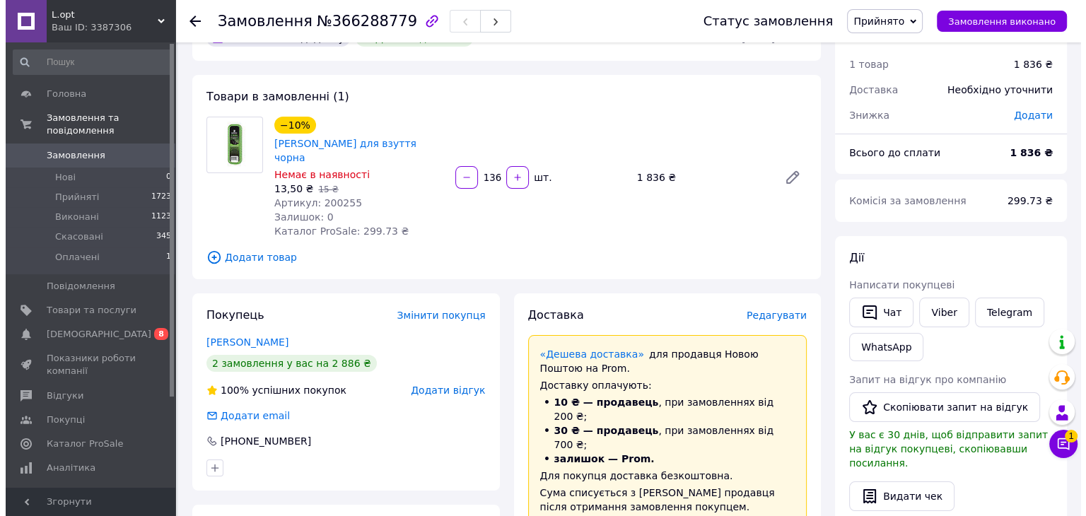
scroll to position [47, 0]
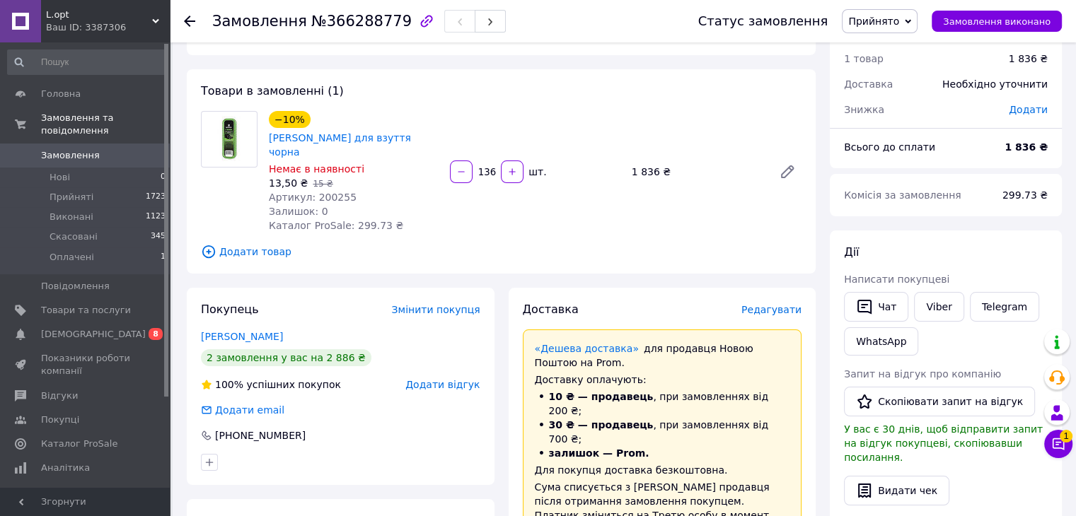
click at [762, 304] on span "Редагувати" at bounding box center [771, 309] width 60 height 11
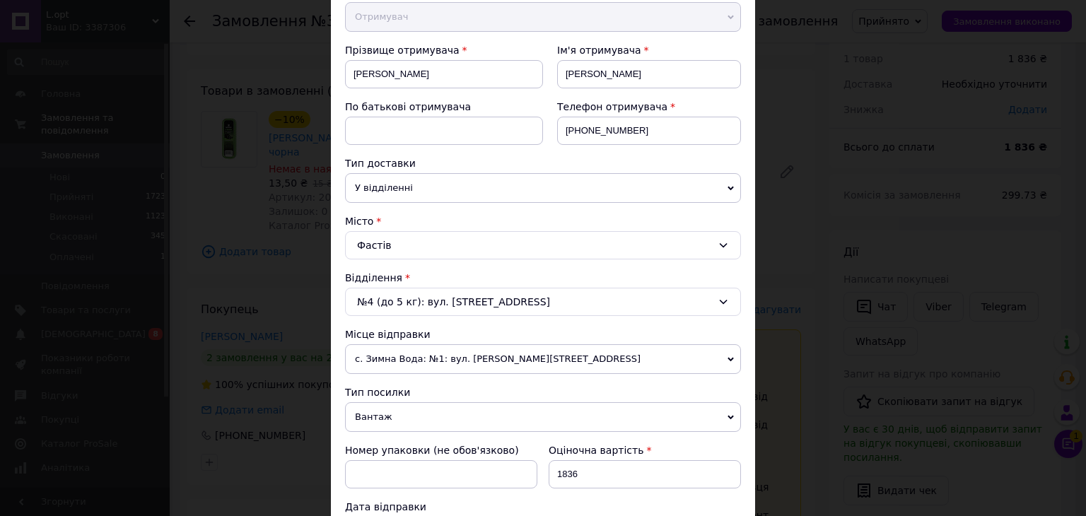
scroll to position [212, 0]
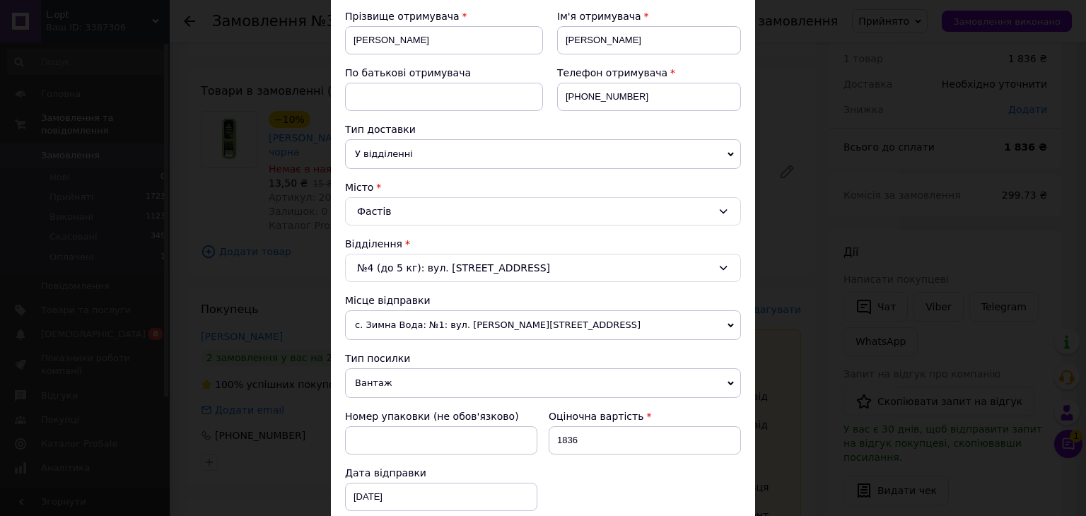
click at [495, 317] on span "с. Зимна Вода: №1: вул. [PERSON_NAME][STREET_ADDRESS]" at bounding box center [543, 325] width 396 height 30
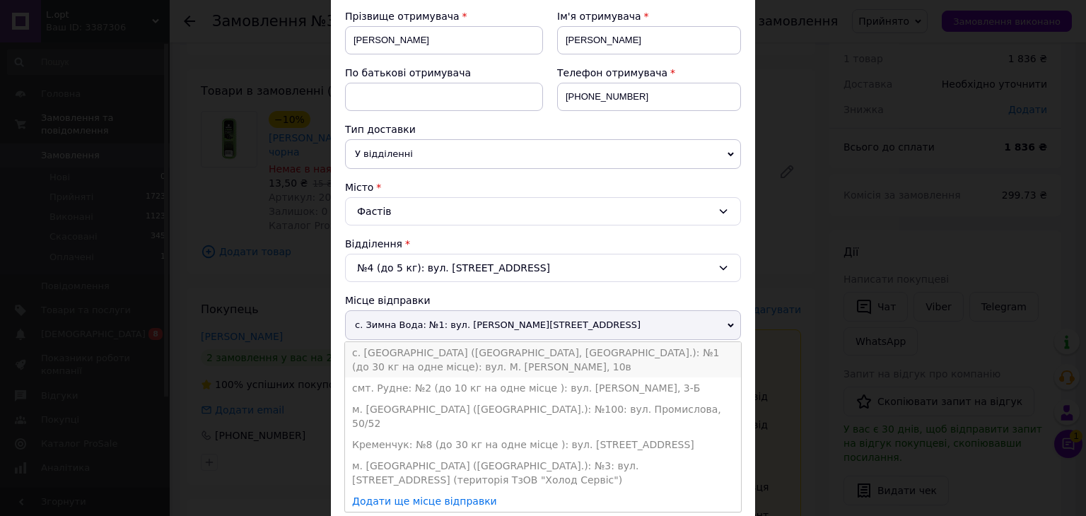
click at [402, 351] on li "с. [GEOGRAPHIC_DATA] ([GEOGRAPHIC_DATA], [GEOGRAPHIC_DATA].): №1 (до 30 кг на о…" at bounding box center [543, 359] width 396 height 35
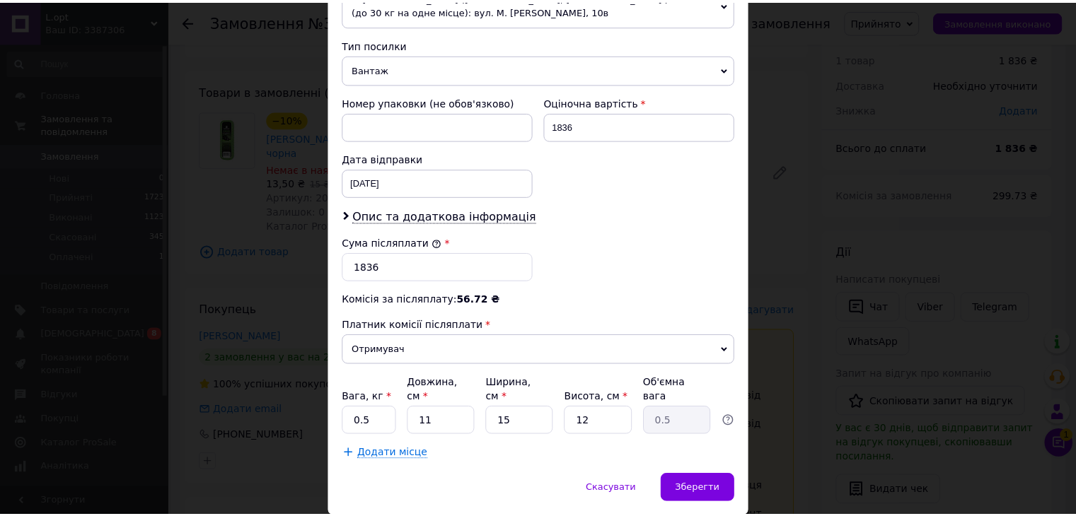
scroll to position [542, 0]
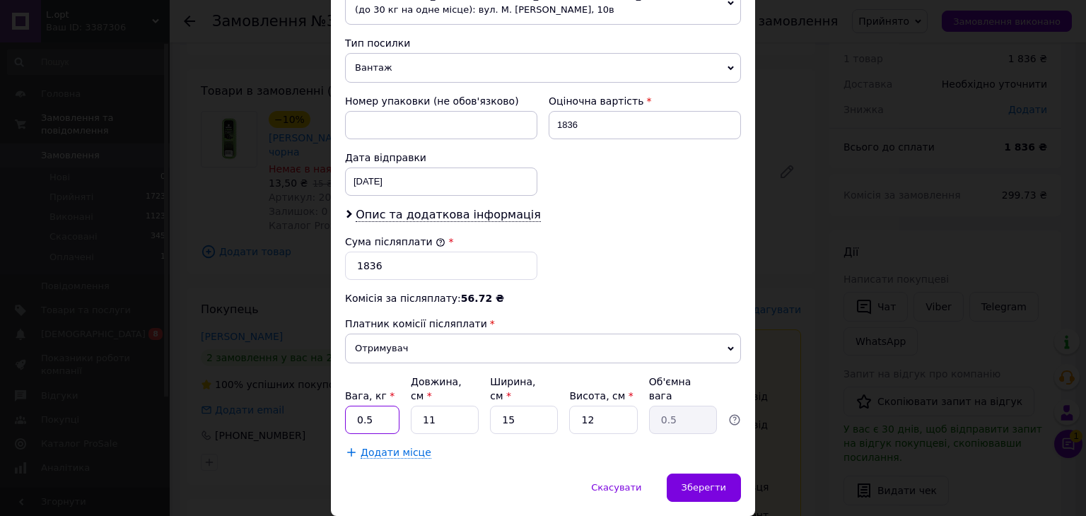
drag, startPoint x: 385, startPoint y: 398, endPoint x: 284, endPoint y: 395, distance: 101.2
click at [284, 395] on div "× Редагування доставки Спосіб доставки Нова Пошта (платна) Платник Отримувач Ві…" at bounding box center [543, 258] width 1086 height 516
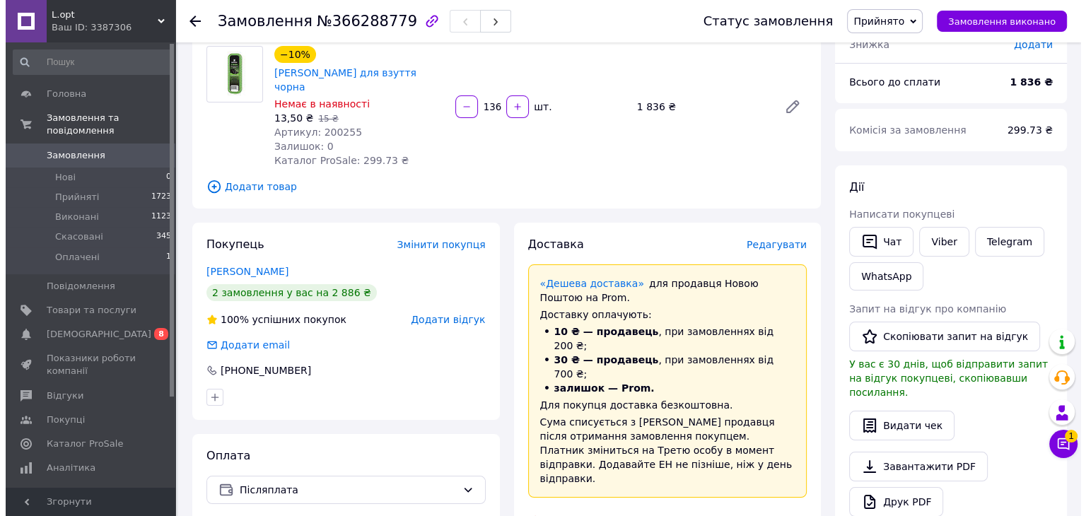
scroll to position [141, 0]
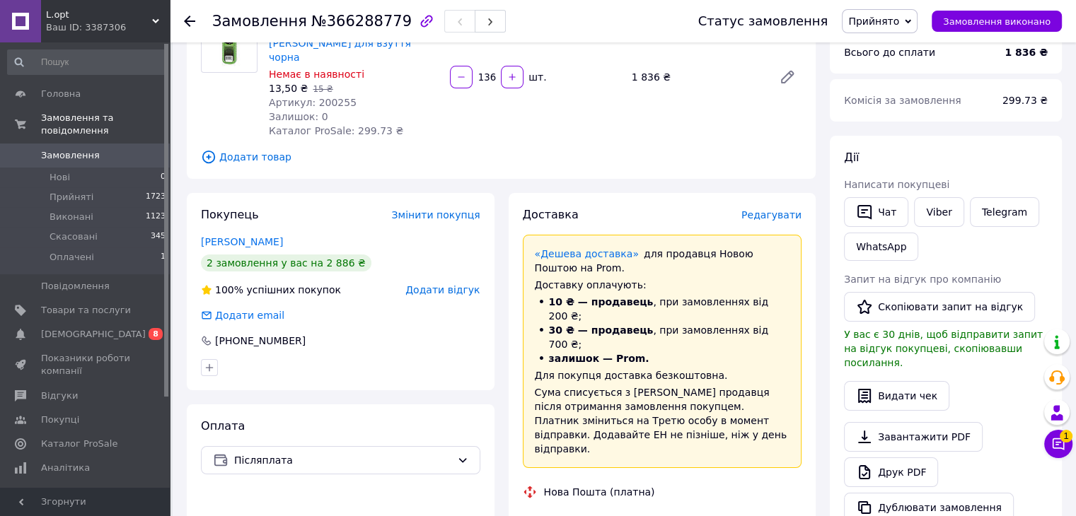
click at [779, 209] on span "Редагувати" at bounding box center [771, 214] width 60 height 11
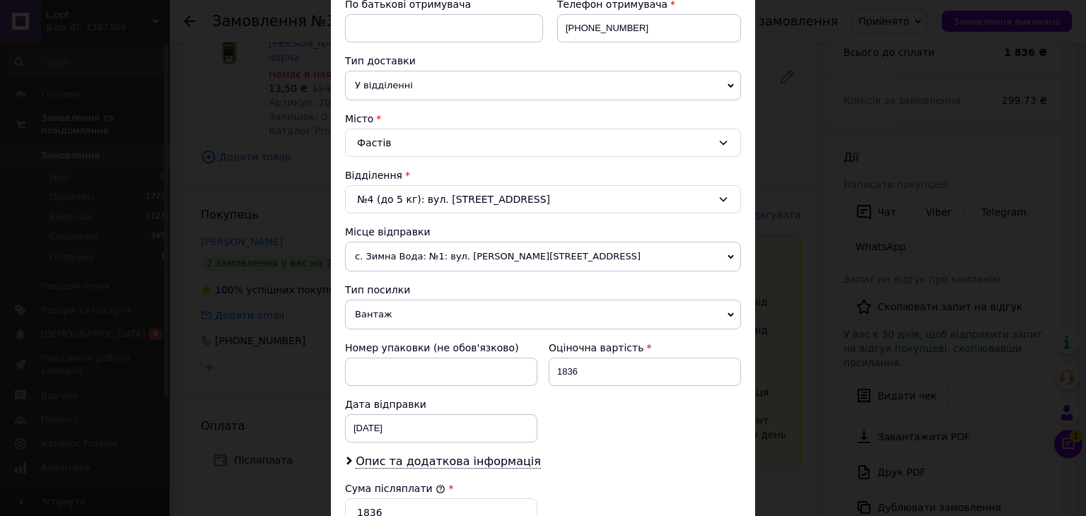
scroll to position [283, 0]
click at [460, 245] on span "с. Зимна Вода: №1: вул. [PERSON_NAME][STREET_ADDRESS]" at bounding box center [543, 255] width 396 height 30
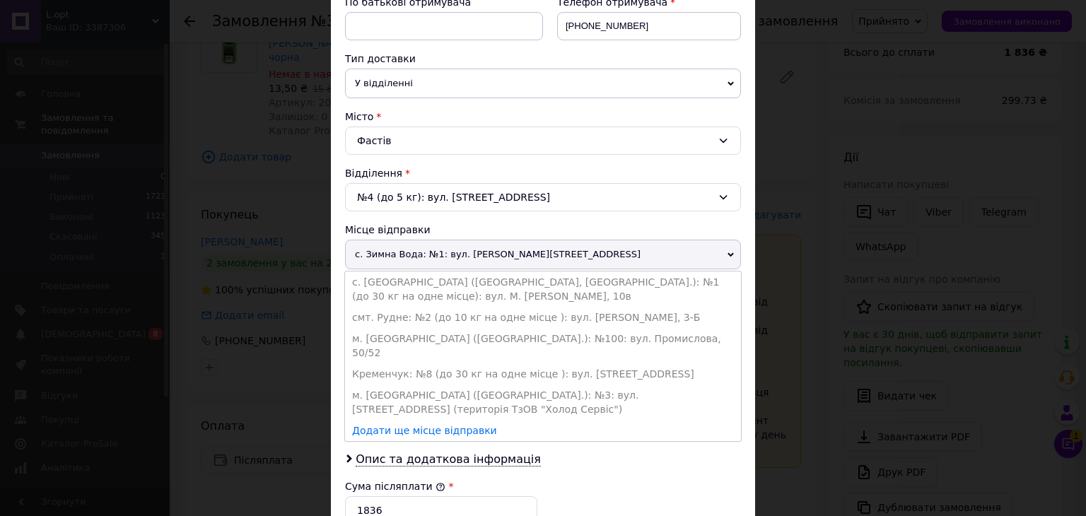
click at [419, 272] on li "с. [GEOGRAPHIC_DATA] ([GEOGRAPHIC_DATA], [GEOGRAPHIC_DATA].): №1 (до 30 кг на о…" at bounding box center [543, 289] width 396 height 35
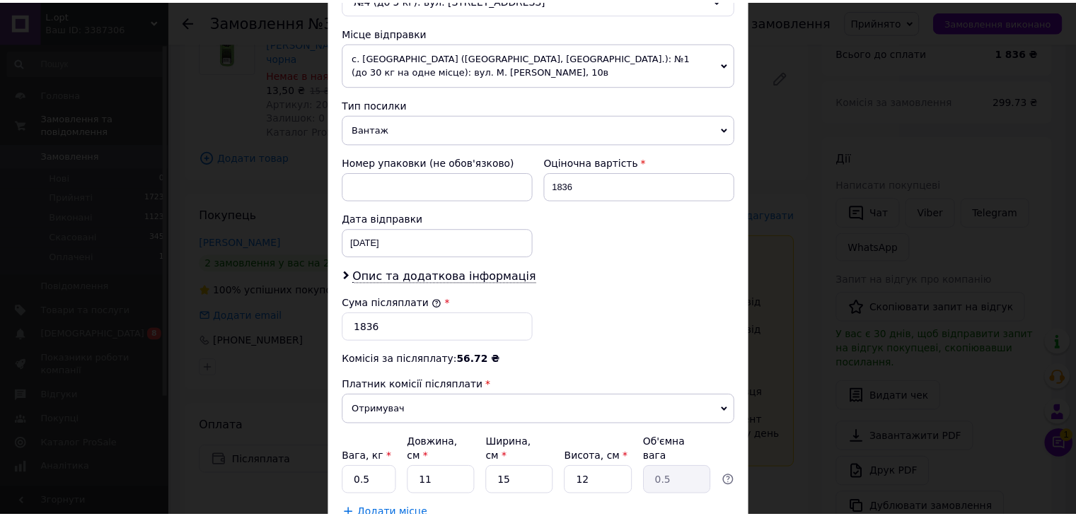
scroll to position [573, 0]
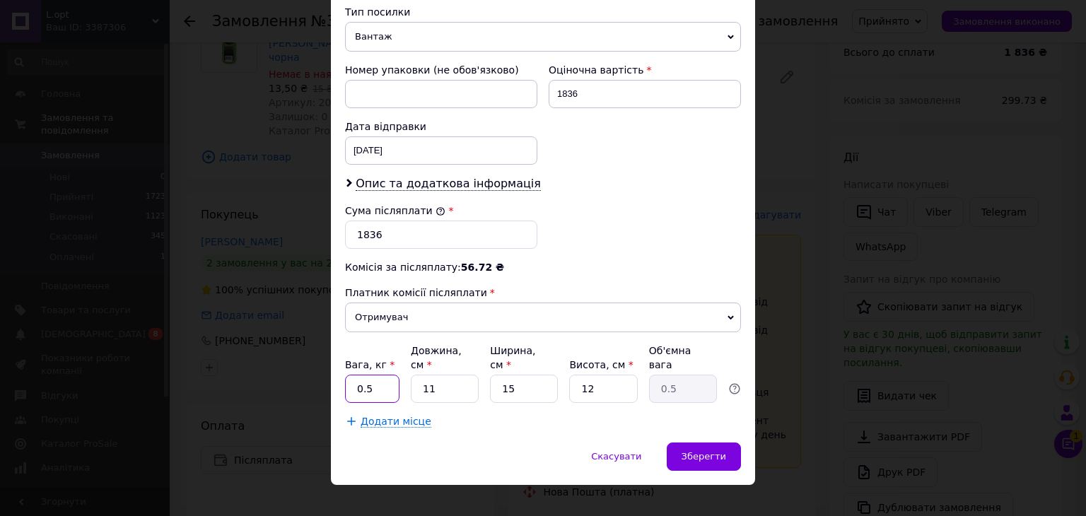
drag, startPoint x: 373, startPoint y: 371, endPoint x: 354, endPoint y: 368, distance: 19.9
click at [354, 375] on input "0.5" at bounding box center [372, 389] width 54 height 28
type input "3"
type input "4"
type input "0.18"
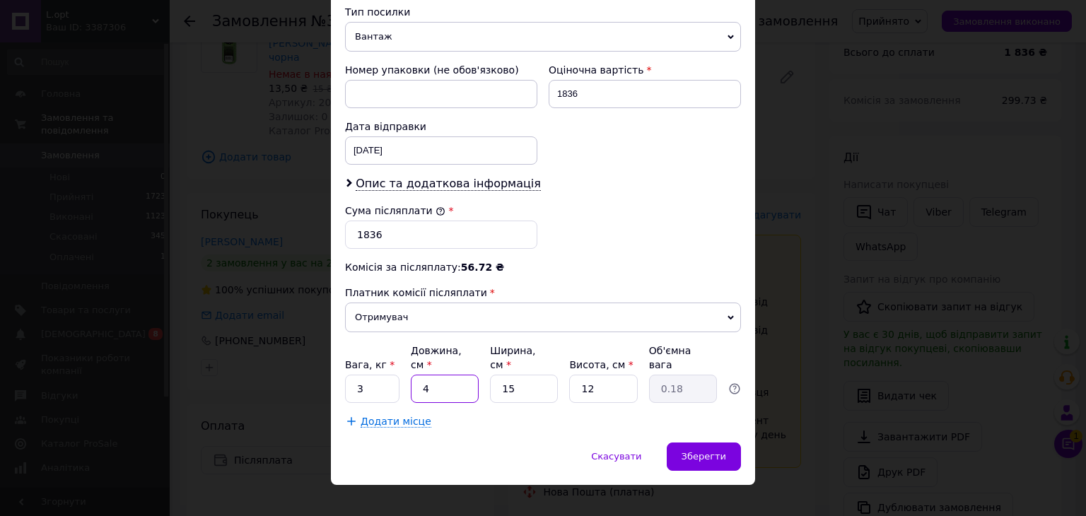
type input "45"
type input "2.03"
type input "45"
type input "2"
type input "0.27"
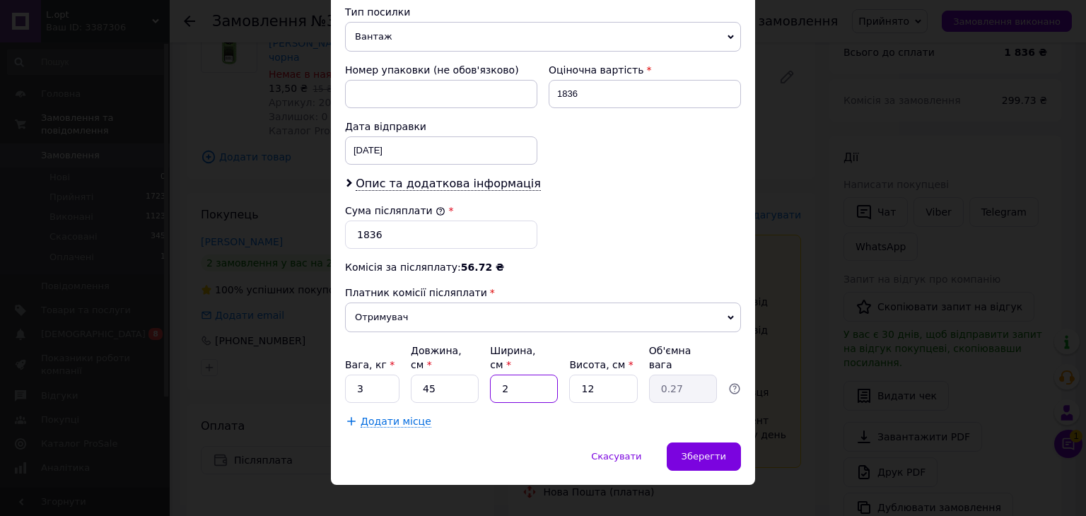
type input "20"
type input "2.7"
type input "20"
type input "3"
type input "0.68"
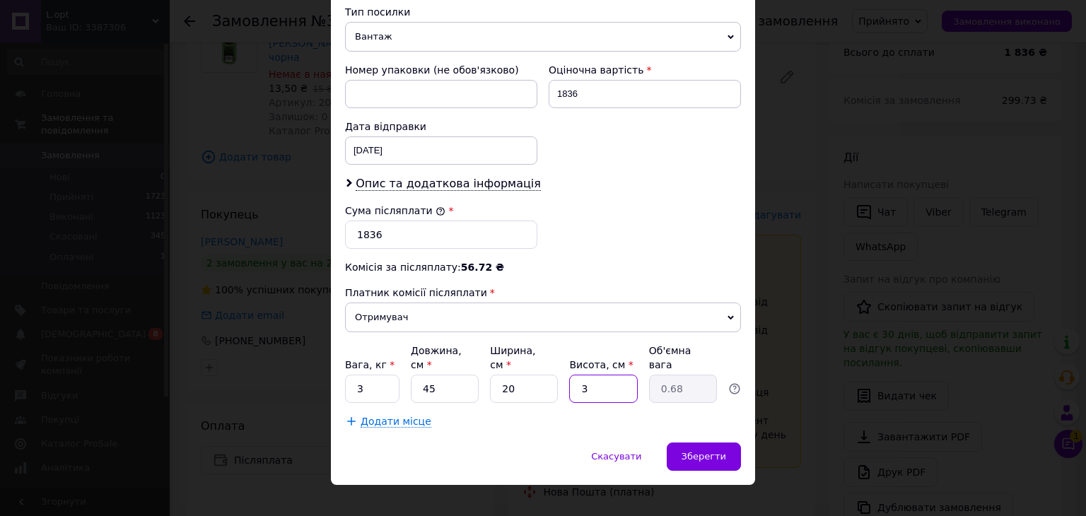
type input "30"
type input "6.75"
type input "3"
type input "0.68"
type input "2"
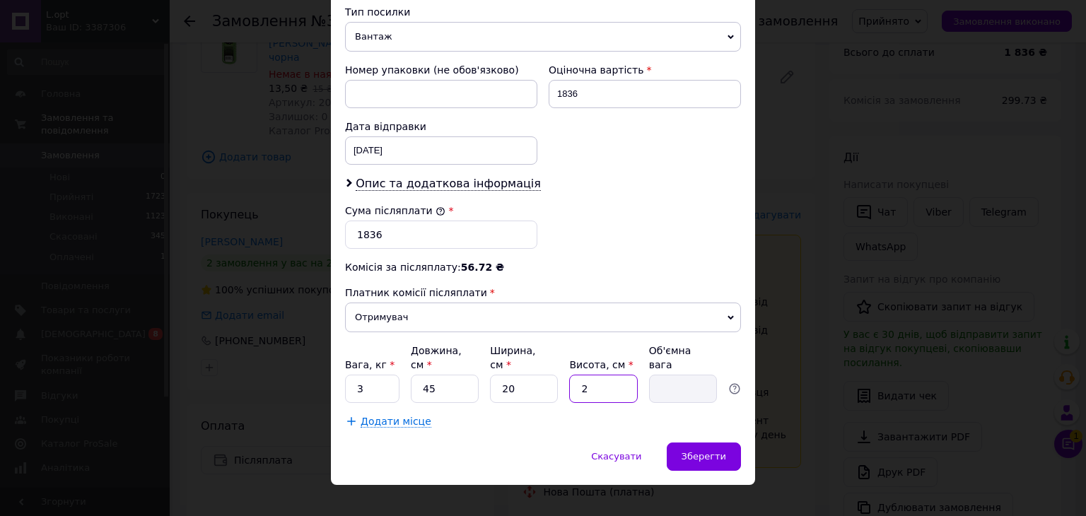
type input "0.45"
type input "20"
type input "4.5"
type input "20"
click at [696, 443] on div "Зберегти" at bounding box center [704, 457] width 74 height 28
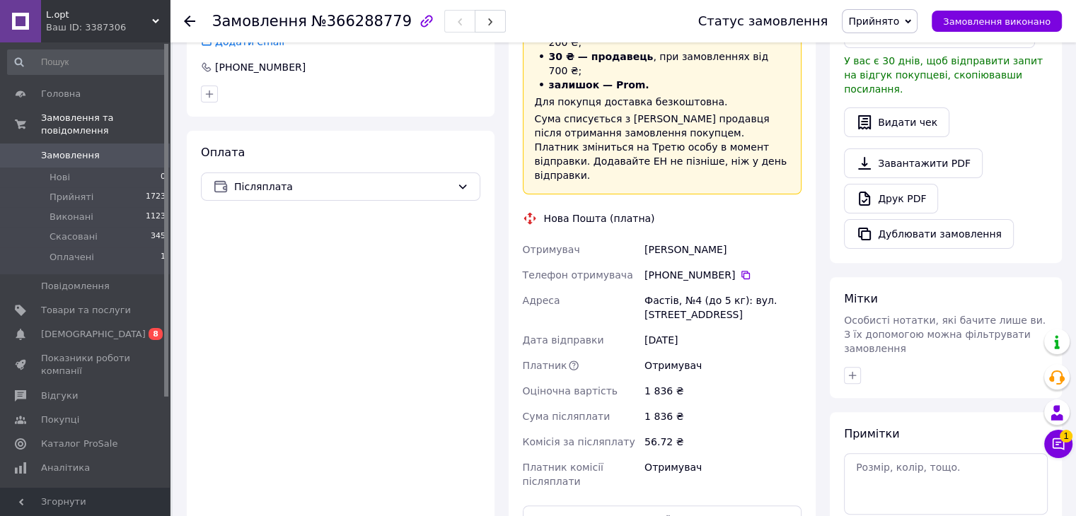
scroll to position [518, 0]
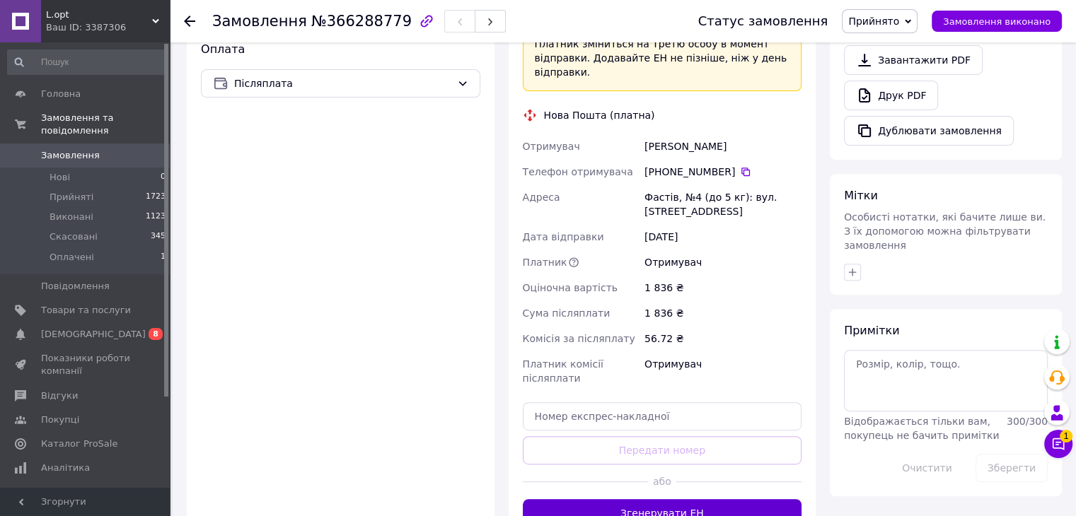
click at [691, 499] on button "Згенерувати ЕН" at bounding box center [662, 513] width 279 height 28
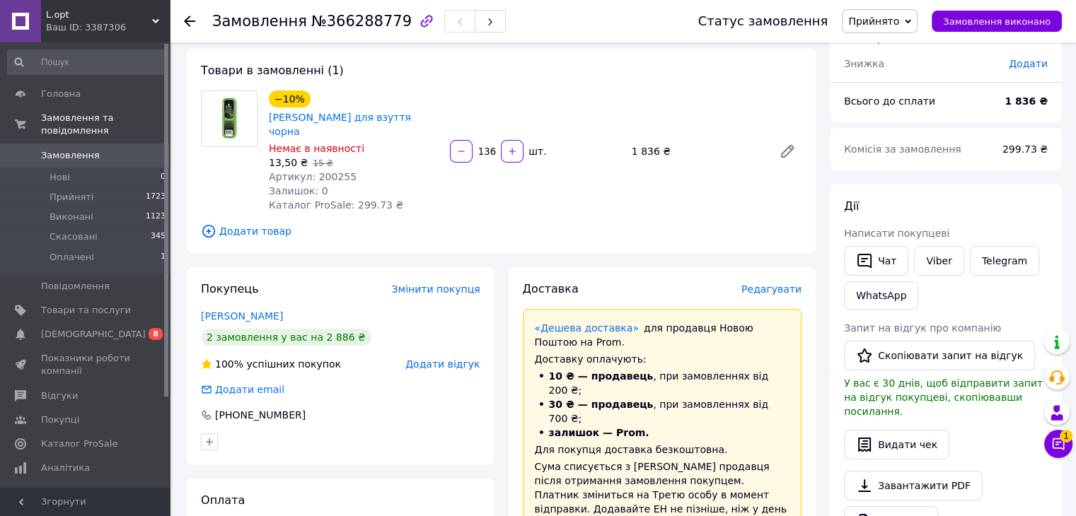
scroll to position [0, 0]
